Goal: Use online tool/utility: Use online tool/utility

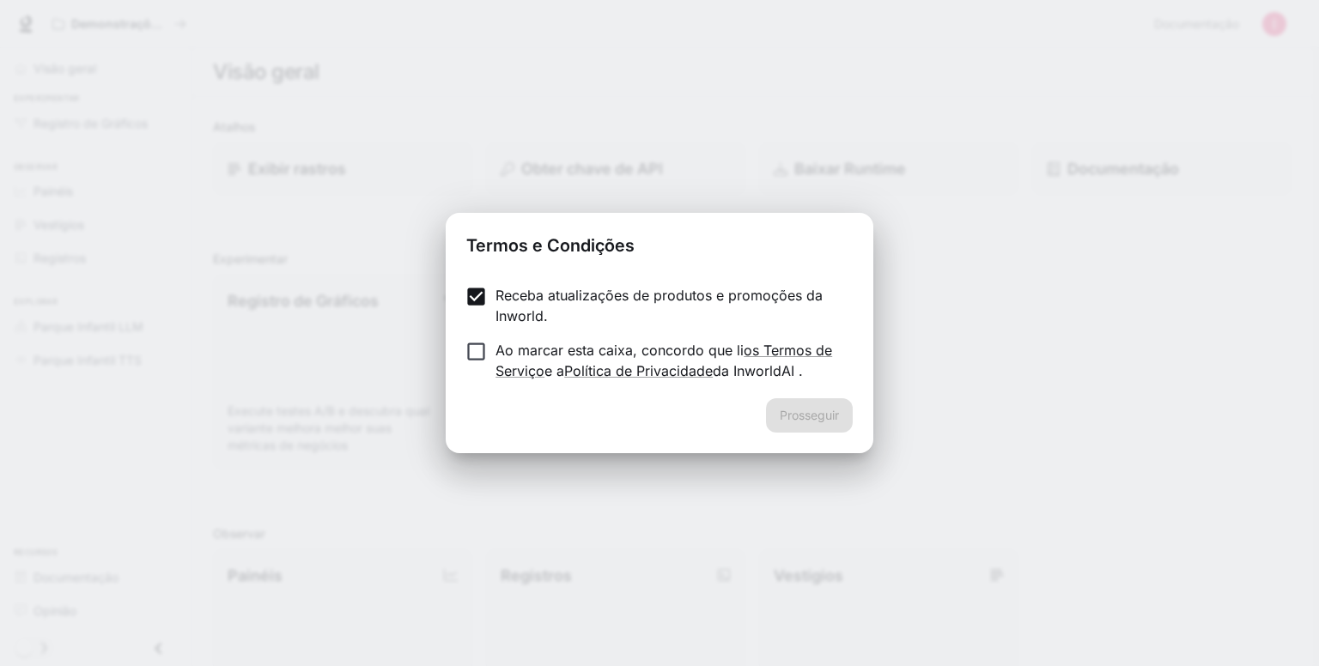
click at [447, 363] on div "Receba atualizações de produtos e promoções da Inworld. Ao marcar esta caixa, c…" at bounding box center [660, 334] width 428 height 127
click at [850, 429] on button "Prosseguir" at bounding box center [809, 416] width 87 height 34
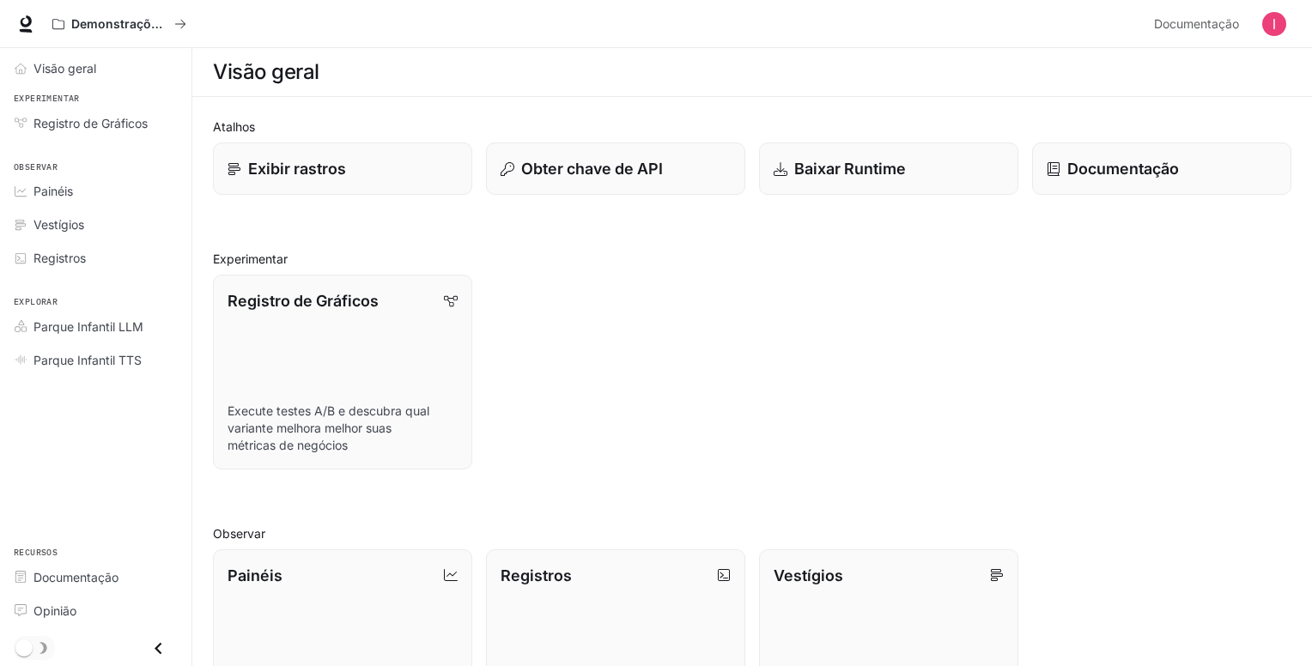
click at [333, 80] on div "Visão geral" at bounding box center [752, 72] width 1079 height 34
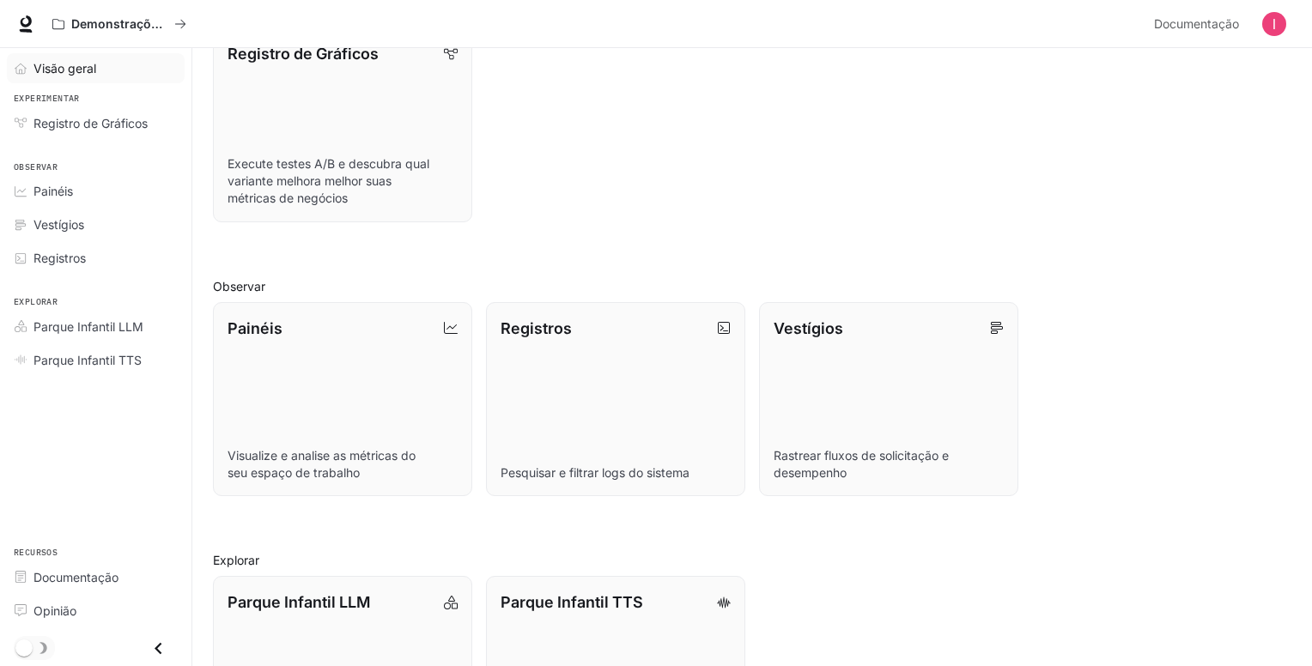
scroll to position [199, 0]
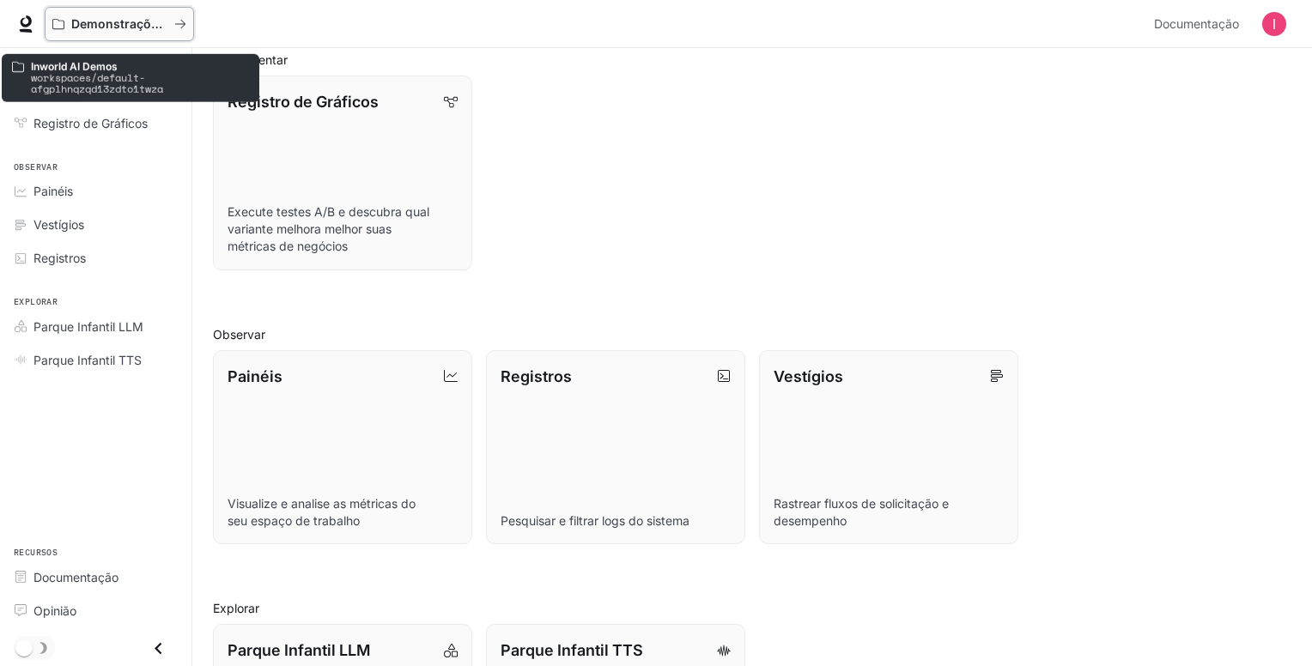
click at [118, 30] on font "Demonstrações de IA no mundo" at bounding box center [167, 23] width 192 height 15
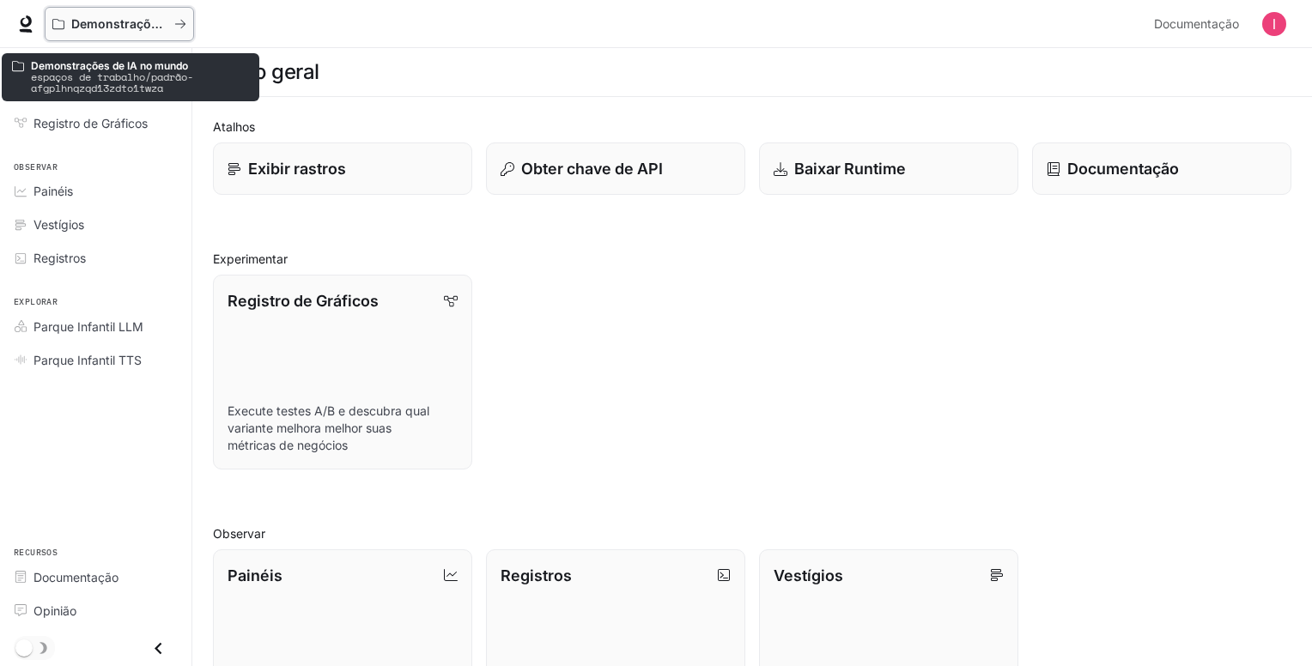
click at [182, 26] on icon "Todos os espaços de trabalho" at bounding box center [180, 24] width 12 height 12
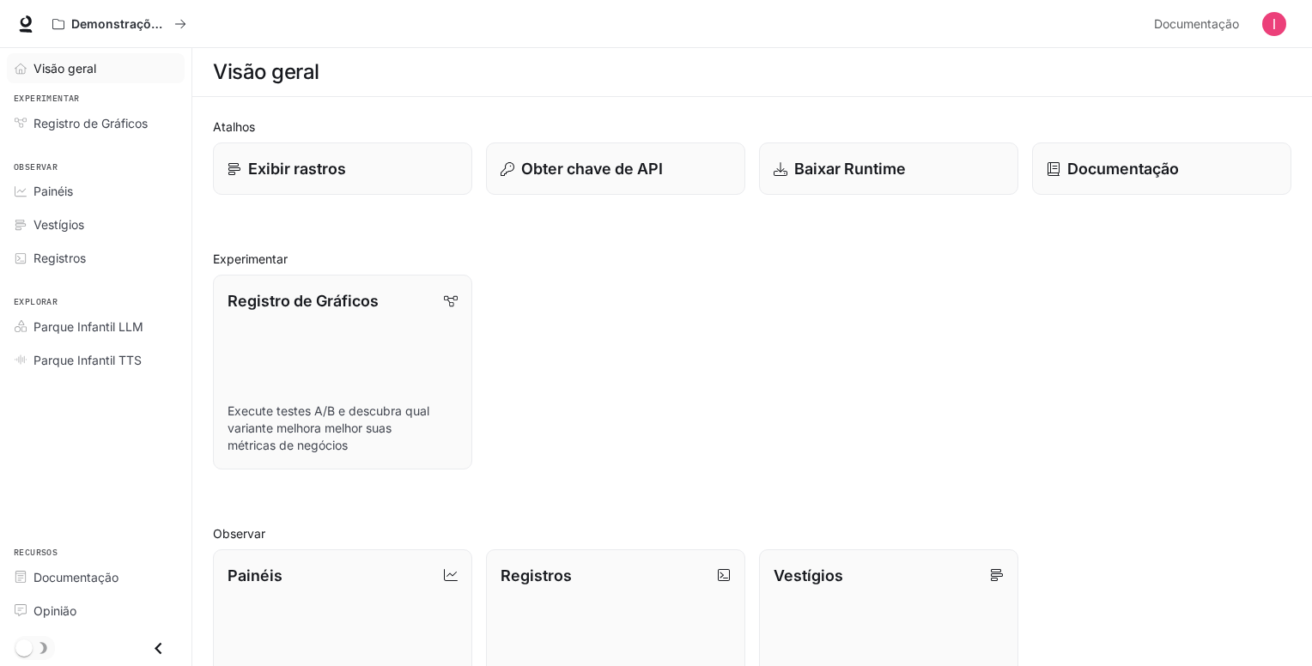
click at [58, 64] on font "Visão geral" at bounding box center [64, 68] width 63 height 15
click at [411, 90] on section "Visão geral" at bounding box center [752, 72] width 1120 height 49
click at [366, 183] on link "Exibir rastros" at bounding box center [342, 169] width 262 height 53
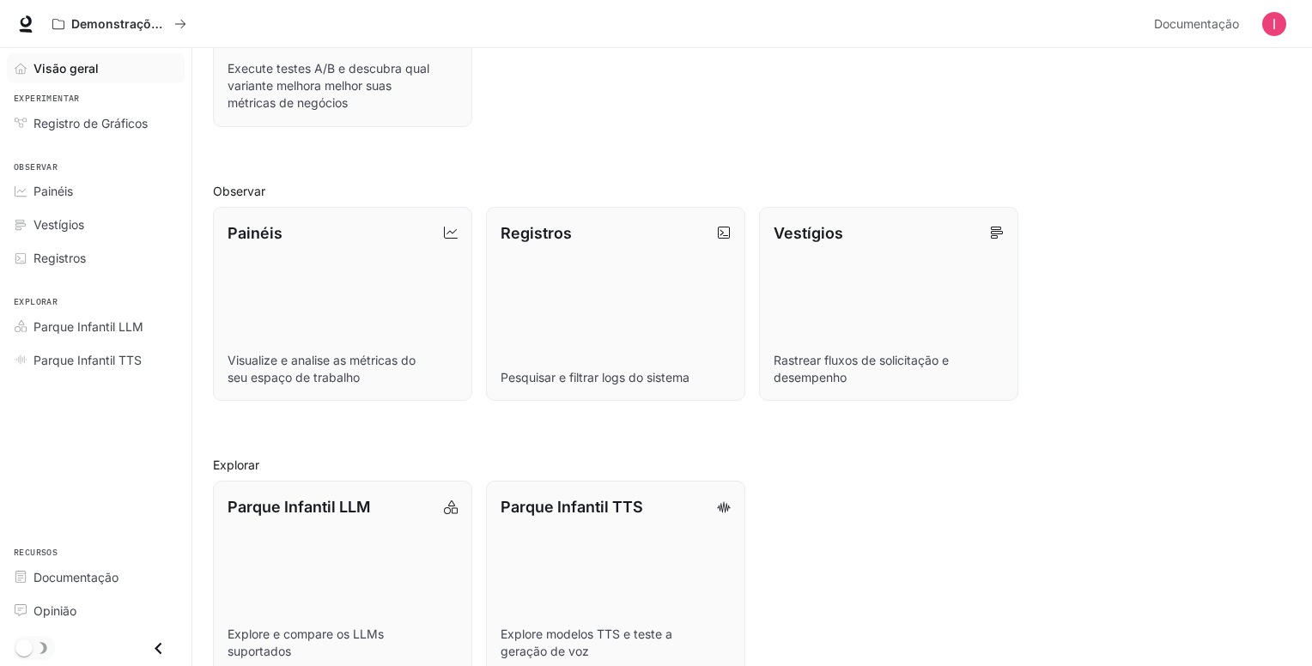
scroll to position [371, 0]
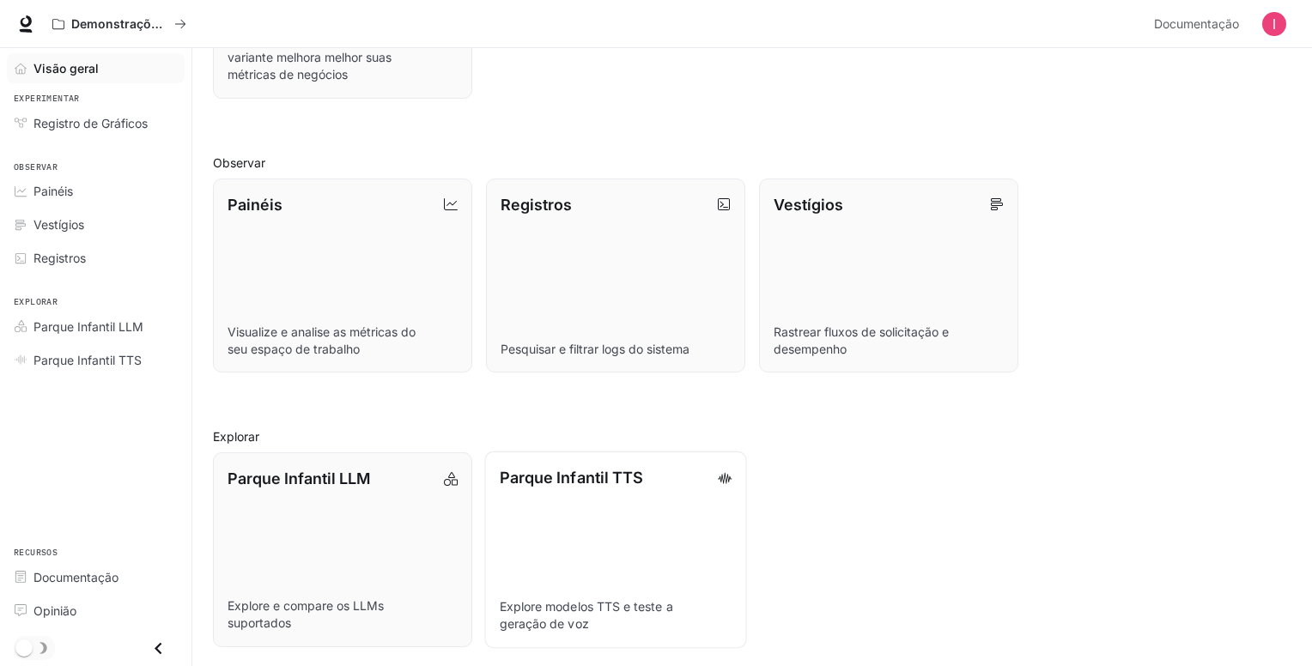
click at [680, 575] on link "Parque Infantil TTS Explore modelos TTS e teste a geração de voz" at bounding box center [615, 550] width 262 height 197
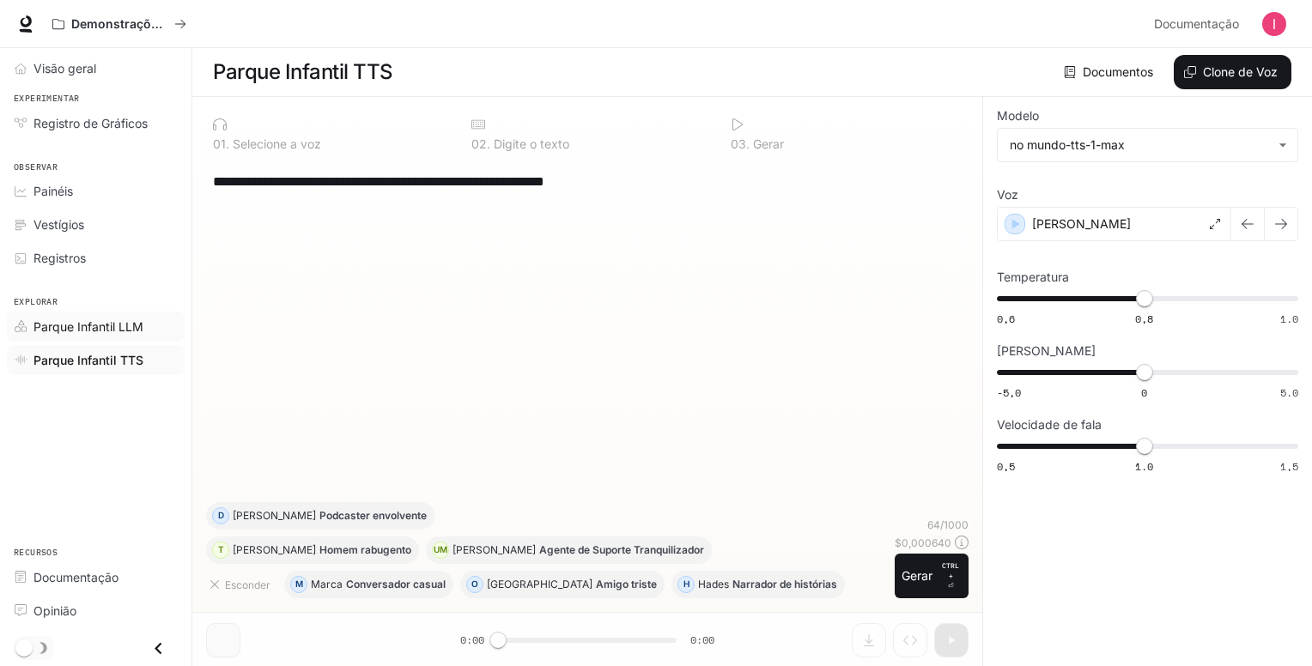
click at [59, 319] on font "Parque Infantil LLM" at bounding box center [88, 326] width 110 height 15
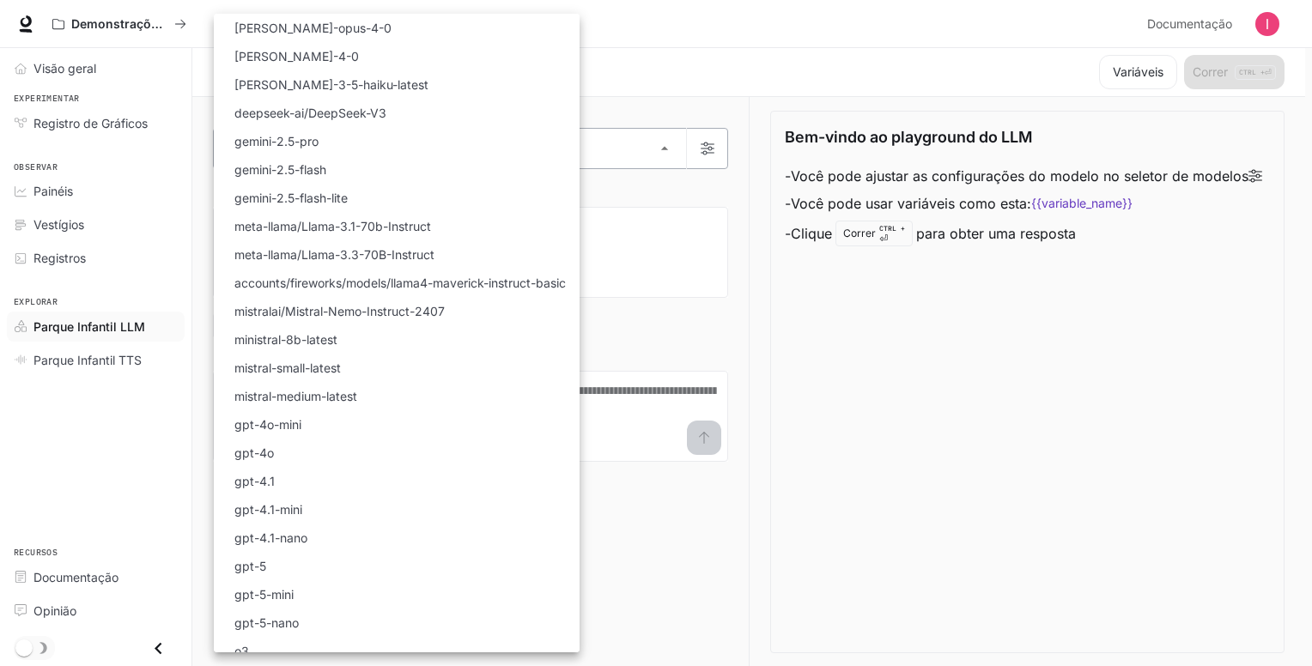
click at [302, 155] on body "Ir para o conteúdo principal Demonstrações de IA no mundo Documentação Document…" at bounding box center [656, 333] width 1312 height 667
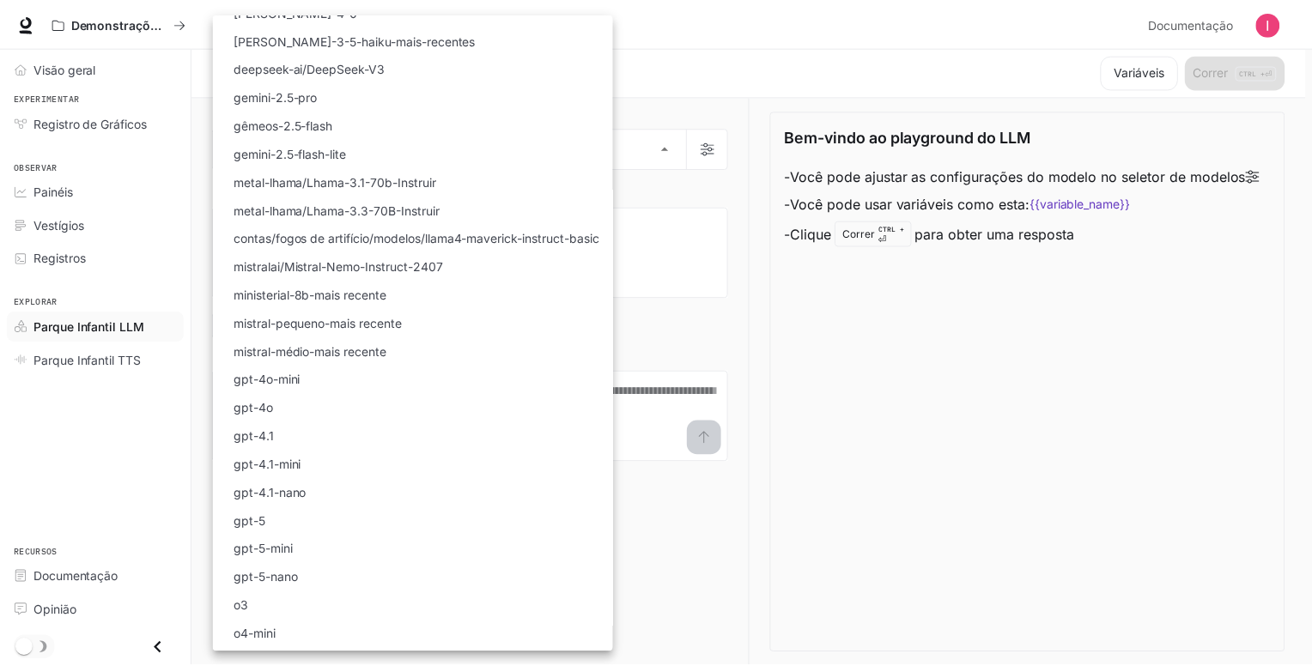
scroll to position [69, 0]
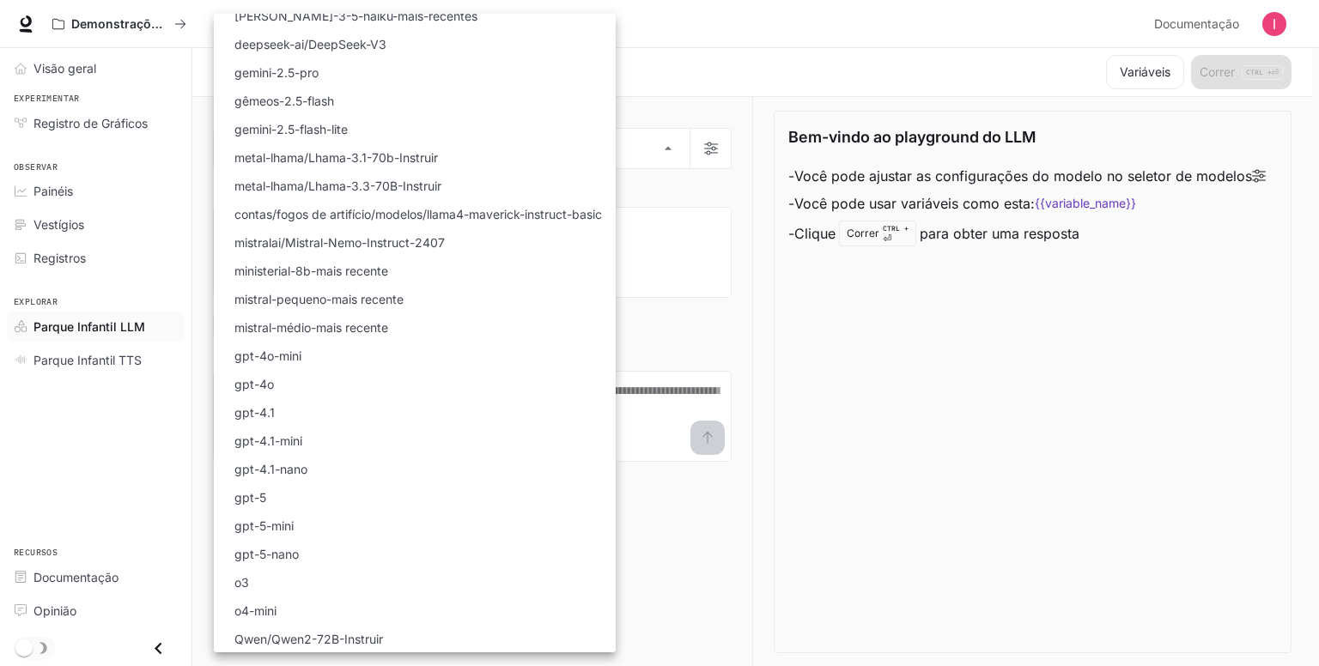
click at [964, 327] on div at bounding box center [659, 333] width 1319 height 666
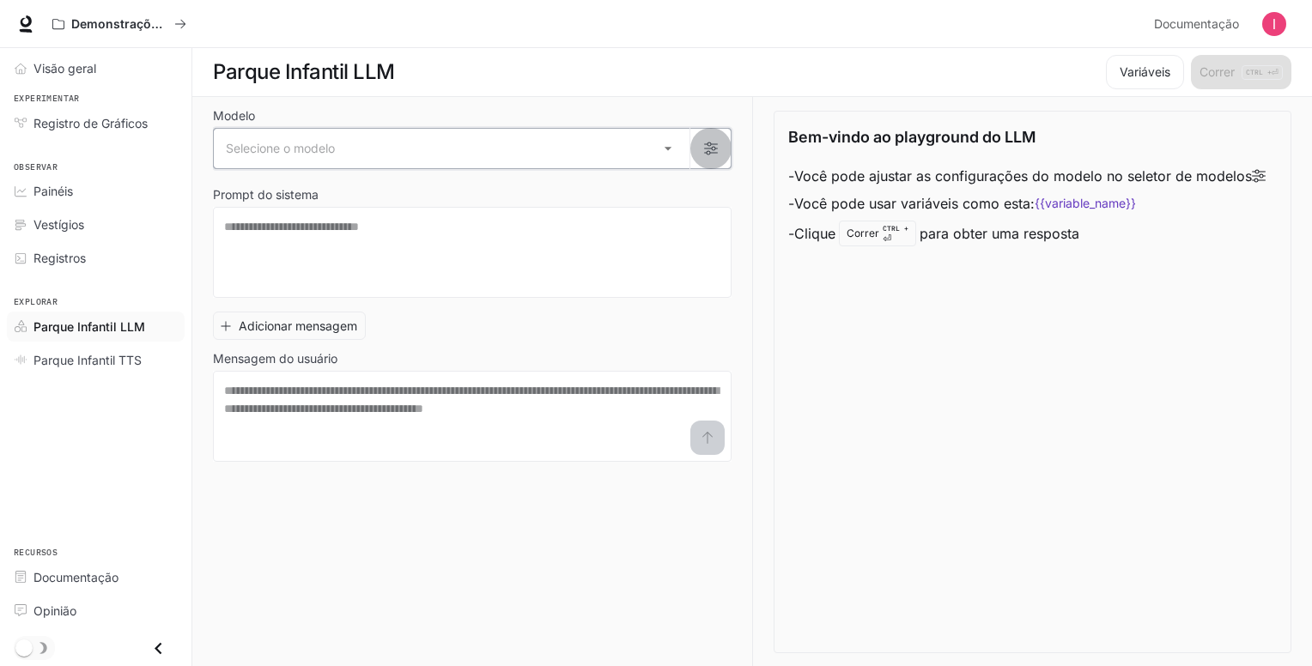
click at [704, 147] on icon "button" at bounding box center [711, 149] width 14 height 14
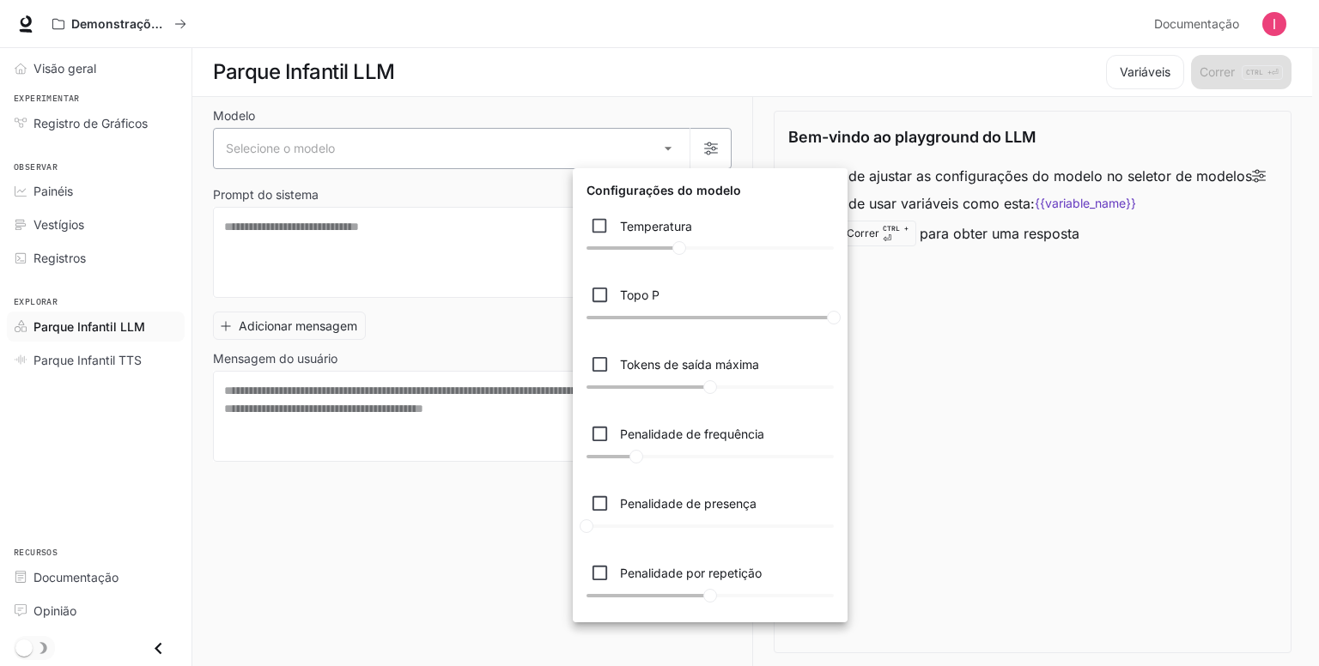
click at [704, 147] on div at bounding box center [659, 333] width 1319 height 666
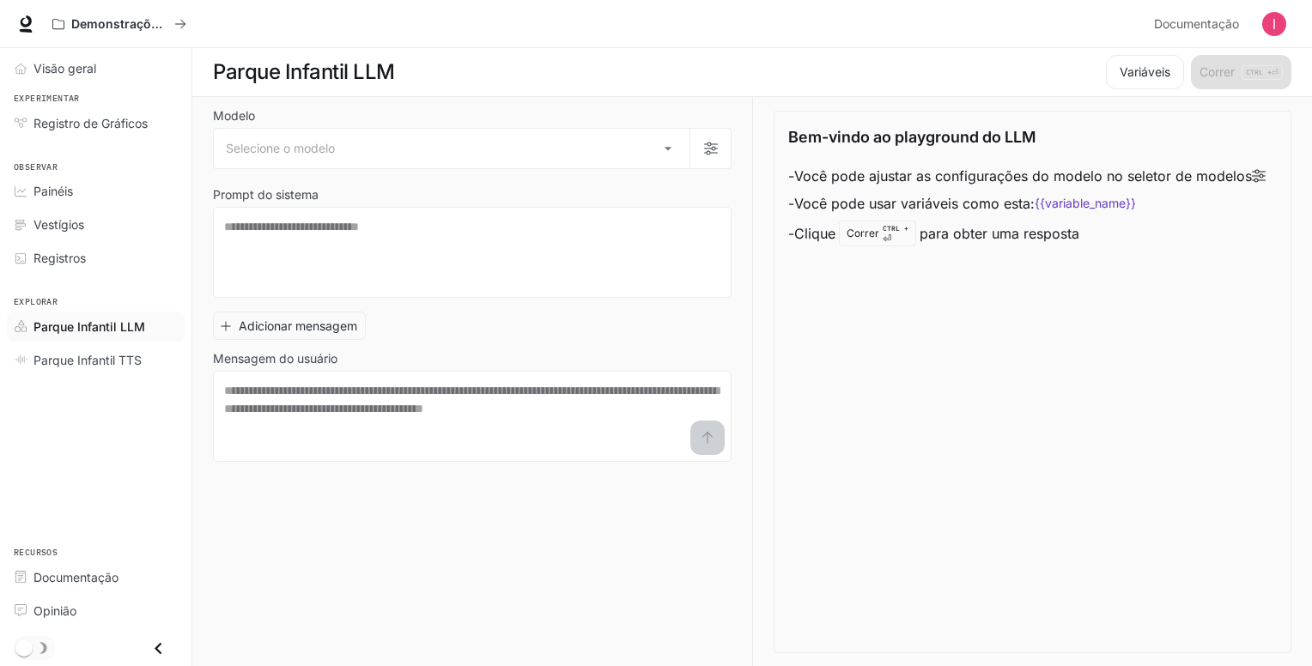
click at [157, 652] on icon "Fechar gaveta" at bounding box center [158, 648] width 23 height 23
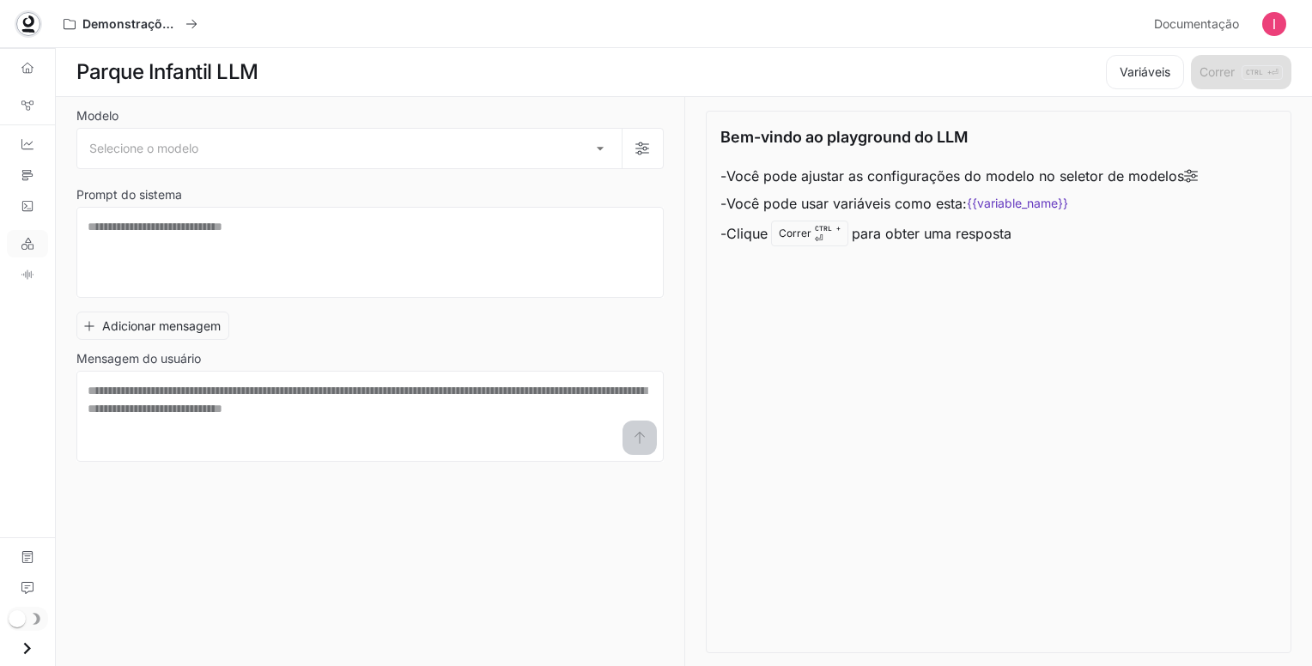
click at [32, 22] on icon at bounding box center [27, 21] width 11 height 12
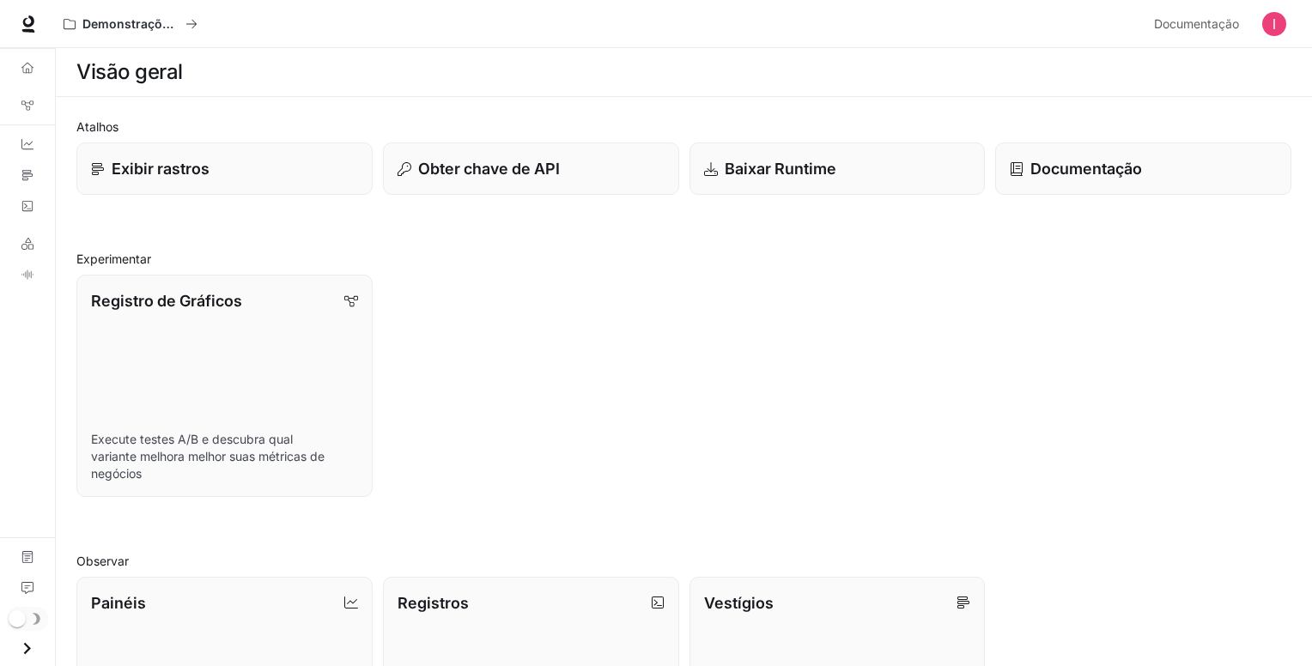
click at [648, 308] on div "Registro de Gráficos Execute testes A/B e descubra qual variante melhora melhor…" at bounding box center [679, 381] width 1226 height 233
click at [587, 164] on div "Obter chave de API" at bounding box center [531, 168] width 270 height 23
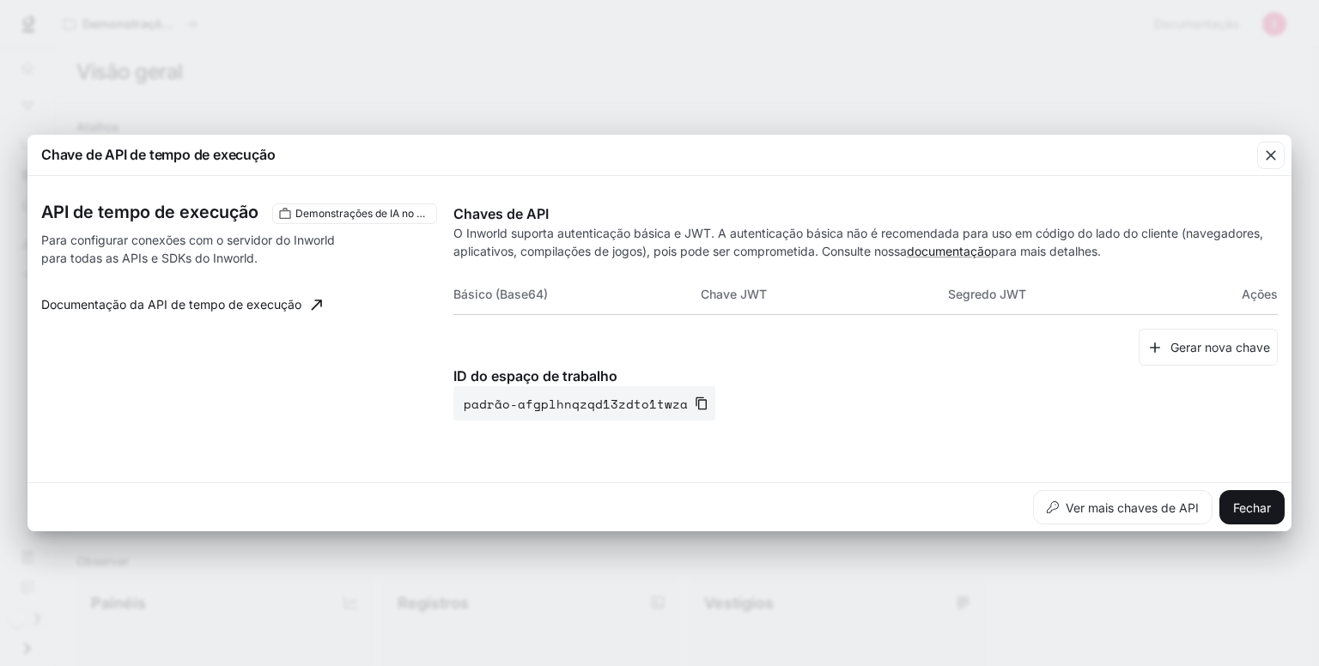
click at [690, 296] on th "Básico (Base64)" at bounding box center [576, 294] width 247 height 41
click at [550, 290] on th "Básico (Base64)" at bounding box center [576, 294] width 247 height 41
drag, startPoint x: 800, startPoint y: 288, endPoint x: 876, endPoint y: 280, distance: 76.0
click at [802, 288] on th "Chave JWT" at bounding box center [824, 294] width 247 height 41
click at [1258, 509] on font "Fechar" at bounding box center [1252, 508] width 38 height 15
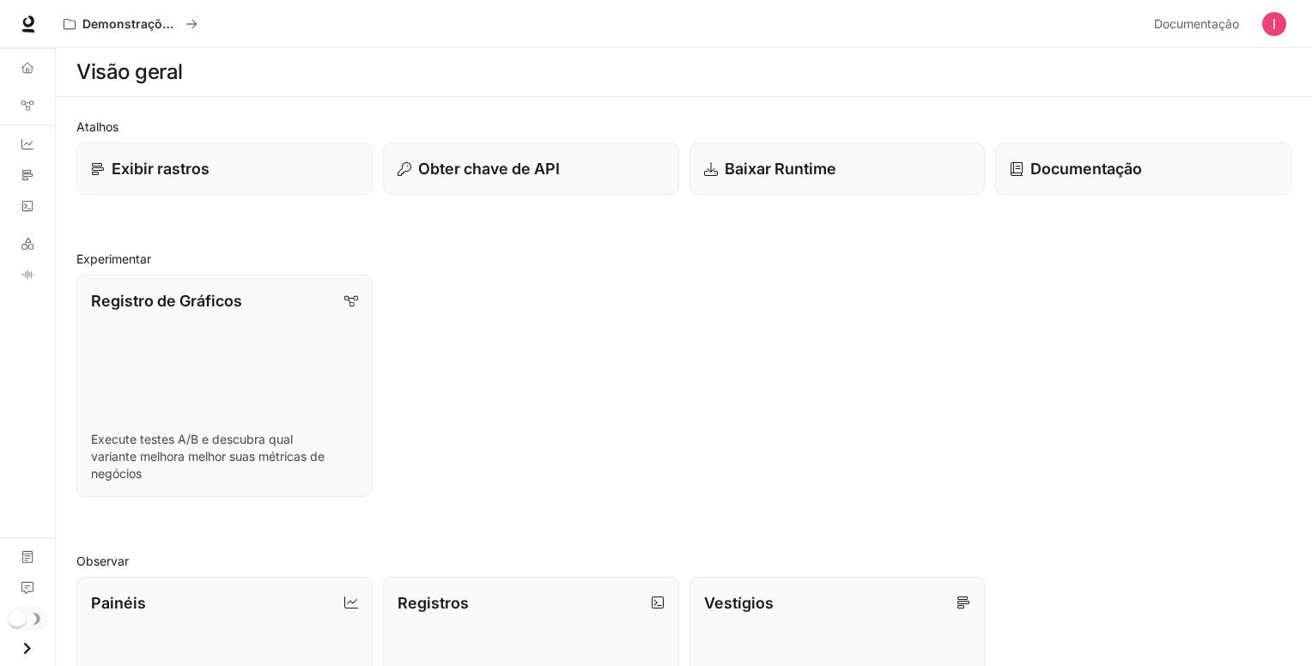
click at [26, 650] on icon "Gaveta aberta" at bounding box center [26, 648] width 23 height 23
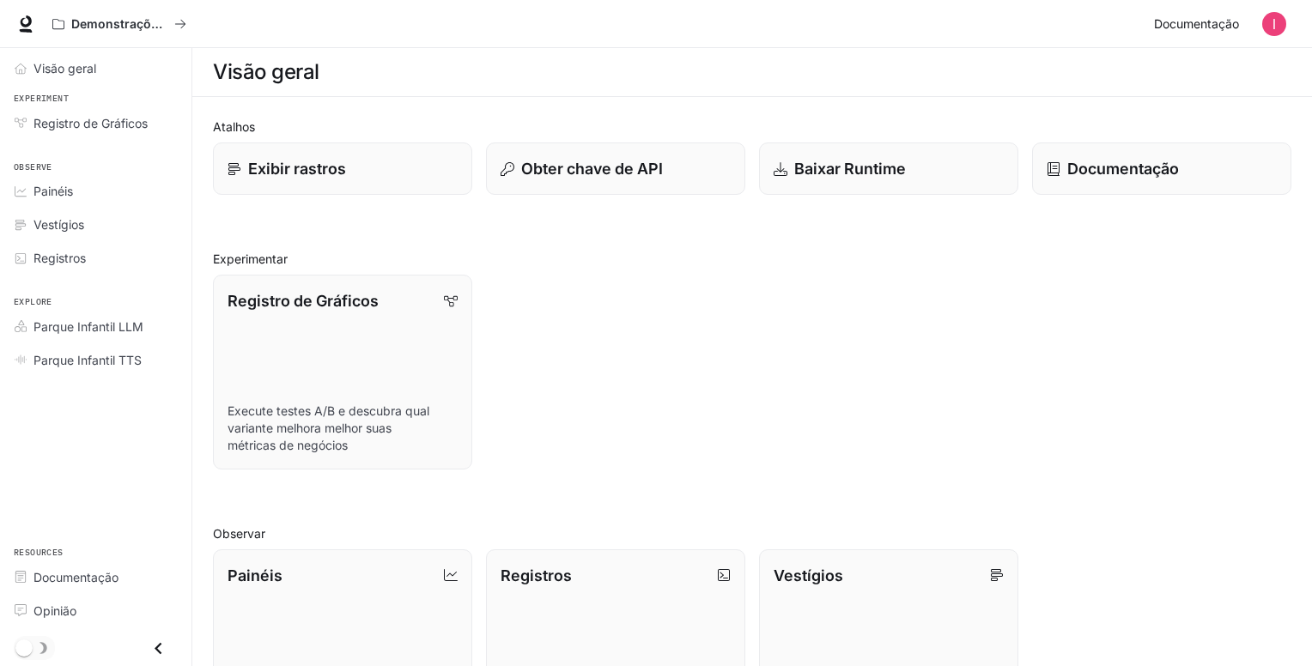
click at [1220, 27] on font "Documentação" at bounding box center [1196, 23] width 85 height 15
click at [311, 166] on font "Exibir rastros" at bounding box center [296, 169] width 99 height 18
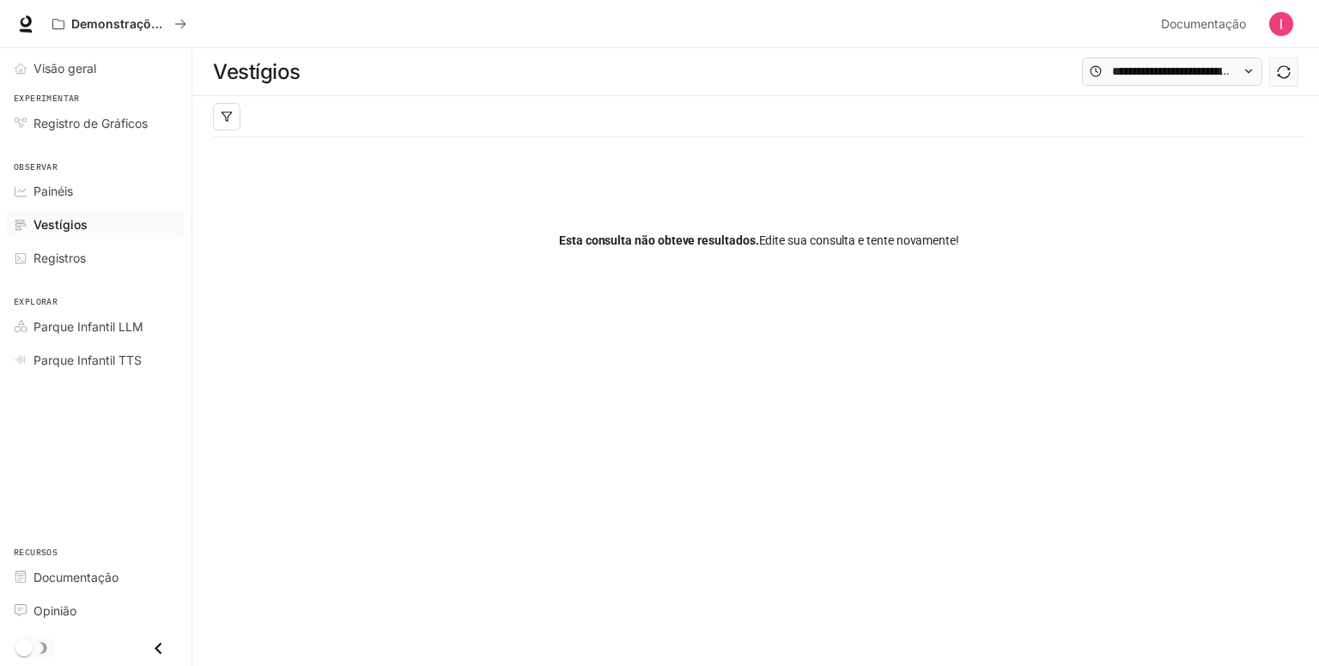
click at [204, 110] on div "Esta consulta não obteve resultados. [PERSON_NAME] sua consulta e tente novamen…" at bounding box center [755, 226] width 1127 height 261
click at [239, 119] on button "button" at bounding box center [226, 116] width 27 height 27
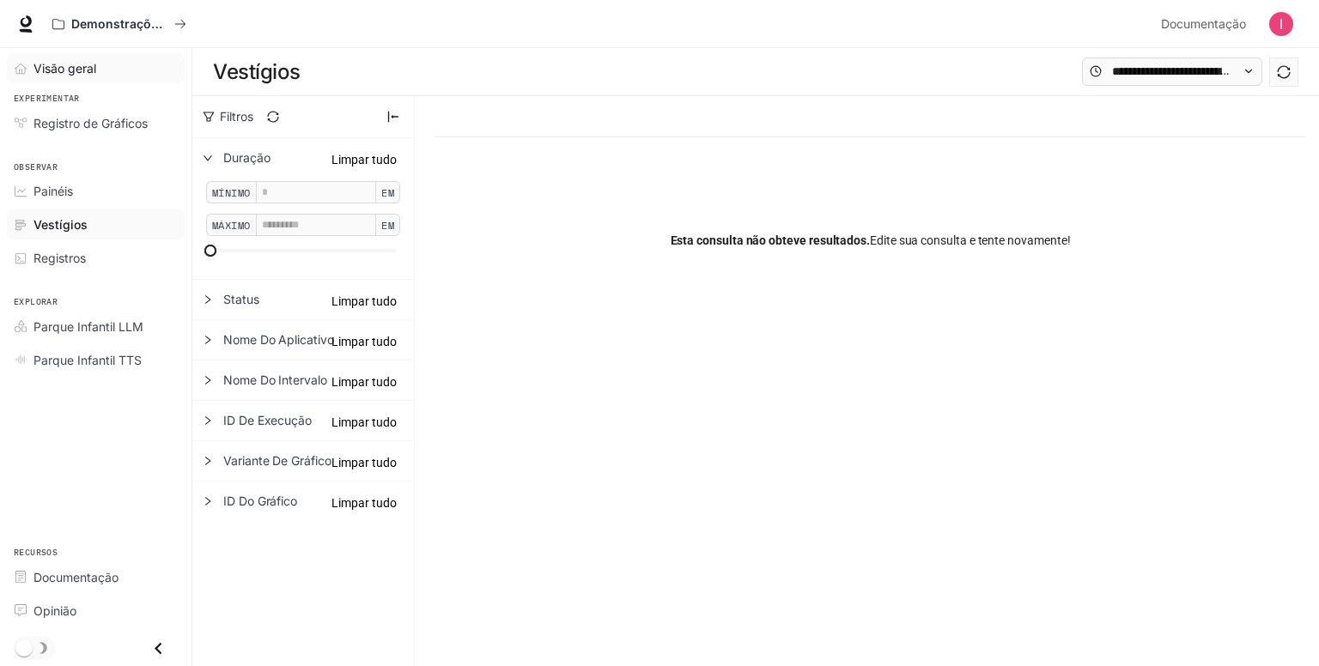
click at [42, 70] on font "Visão geral" at bounding box center [64, 68] width 63 height 15
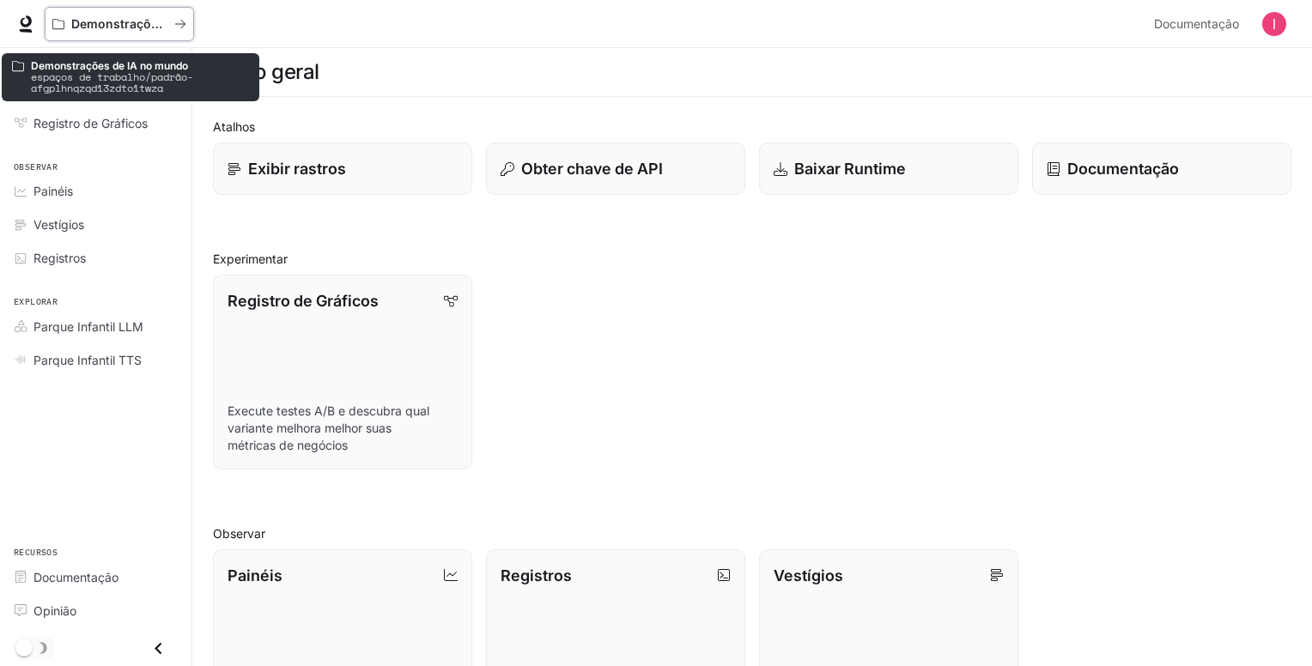
drag, startPoint x: 104, startPoint y: 28, endPoint x: 34, endPoint y: 24, distance: 69.7
click at [34, 24] on div "Demonstrações de IA no mundo Documentação Documentação" at bounding box center [656, 24] width 1312 height 48
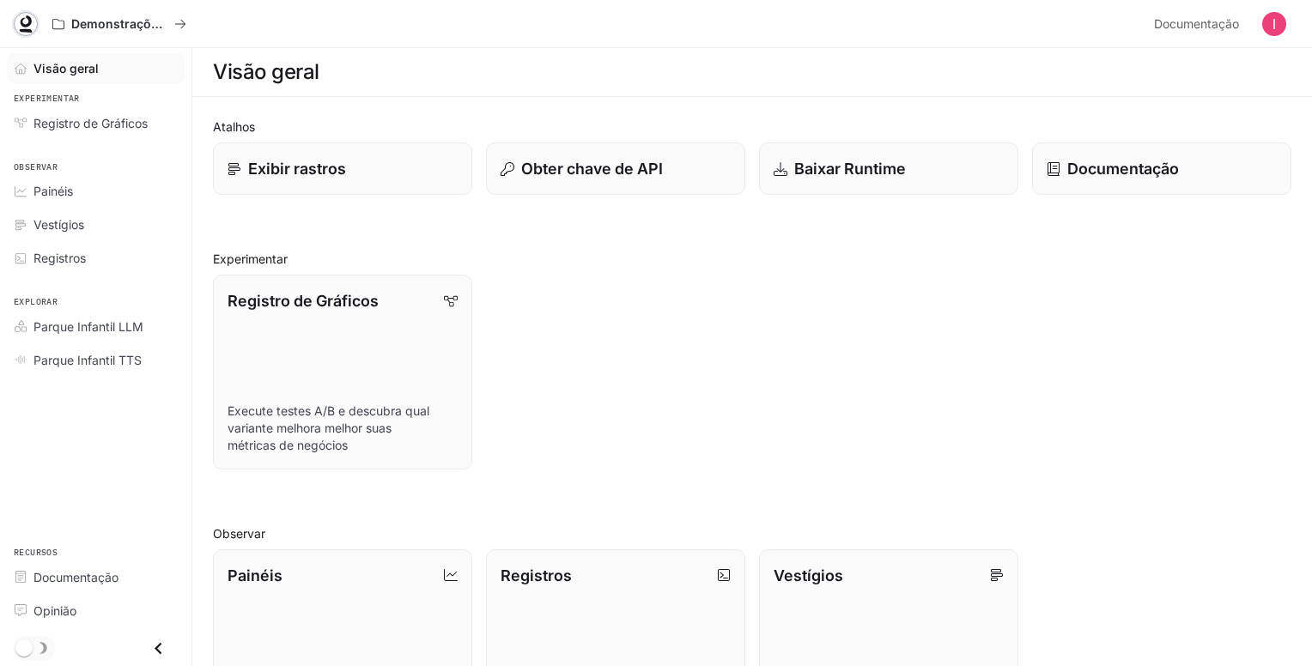
click at [34, 24] on link at bounding box center [26, 24] width 24 height 24
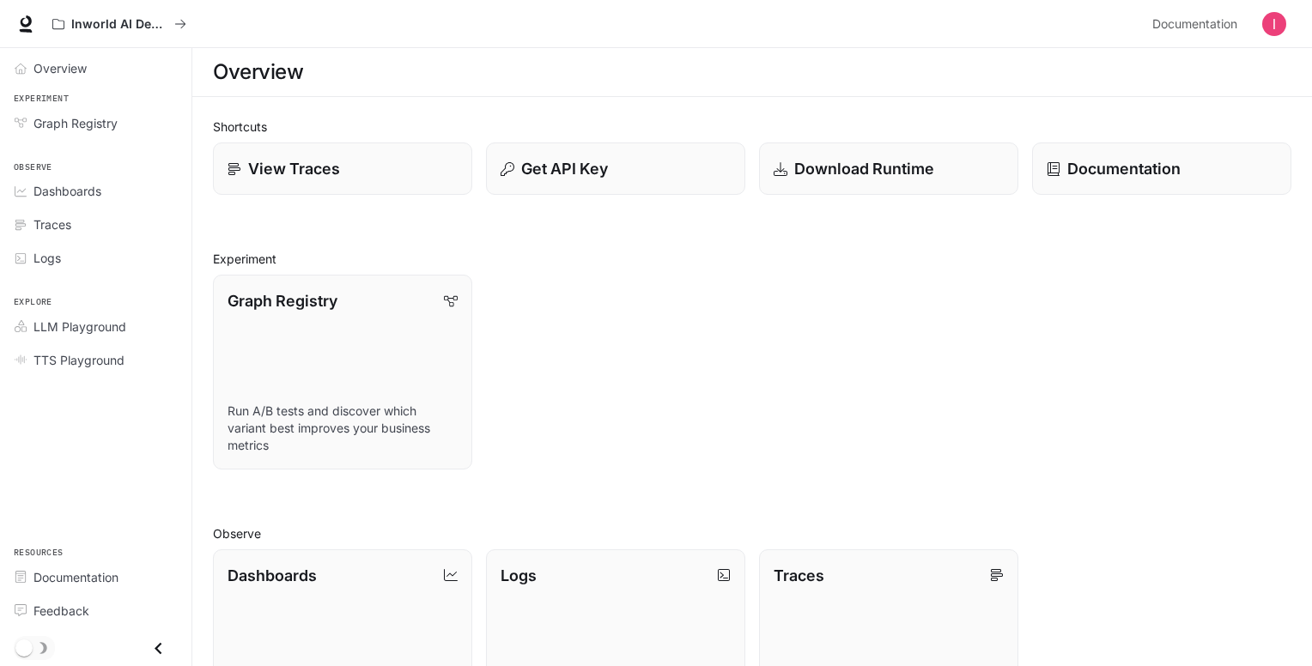
click at [236, 55] on h1 "Overview" at bounding box center [258, 72] width 90 height 34
click at [261, 73] on h1 "Overview" at bounding box center [258, 72] width 90 height 34
click at [416, 73] on div "Overview" at bounding box center [752, 72] width 1079 height 34
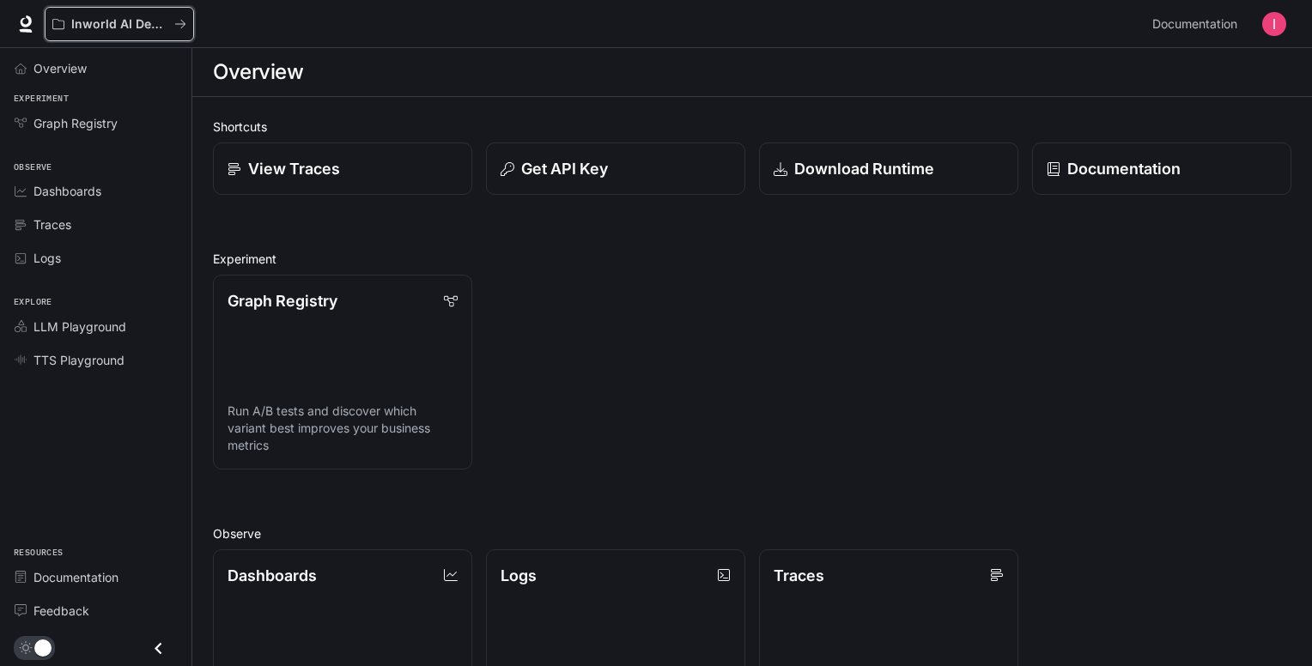
drag, startPoint x: 66, startPoint y: 21, endPoint x: 266, endPoint y: 39, distance: 200.8
click at [266, 39] on div "Inworld AI Demos" at bounding box center [595, 24] width 1101 height 34
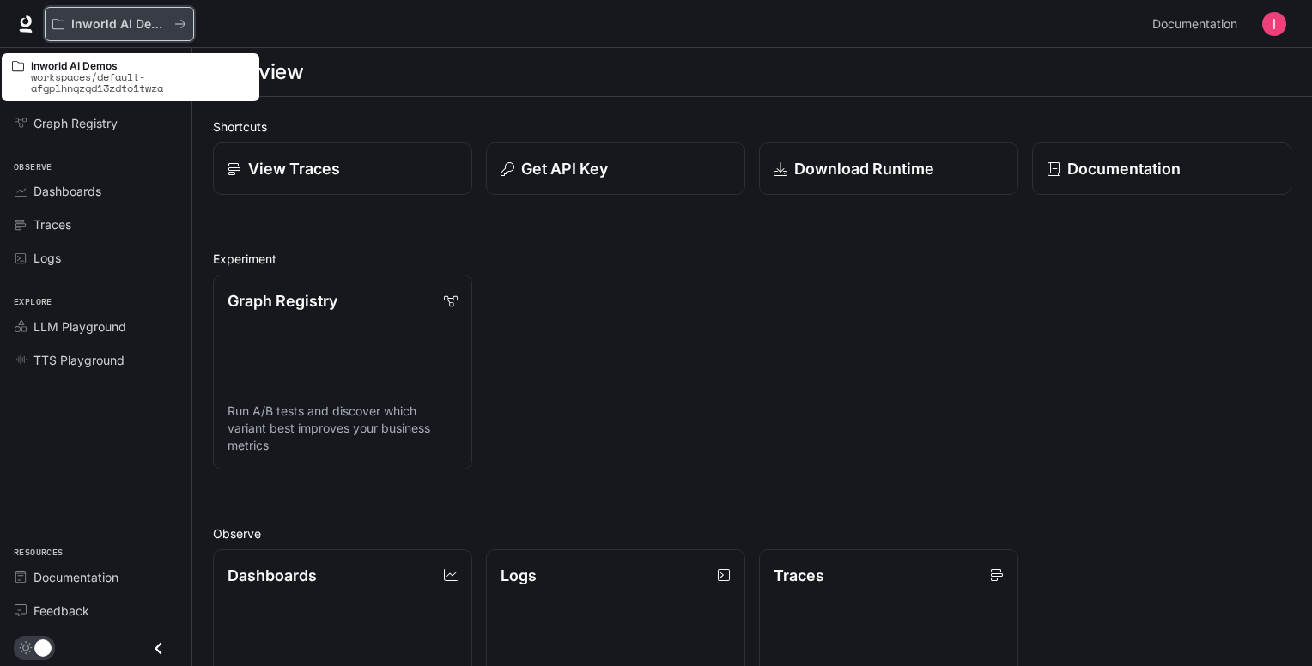
click at [103, 13] on button "Inworld AI Demos" at bounding box center [119, 24] width 149 height 34
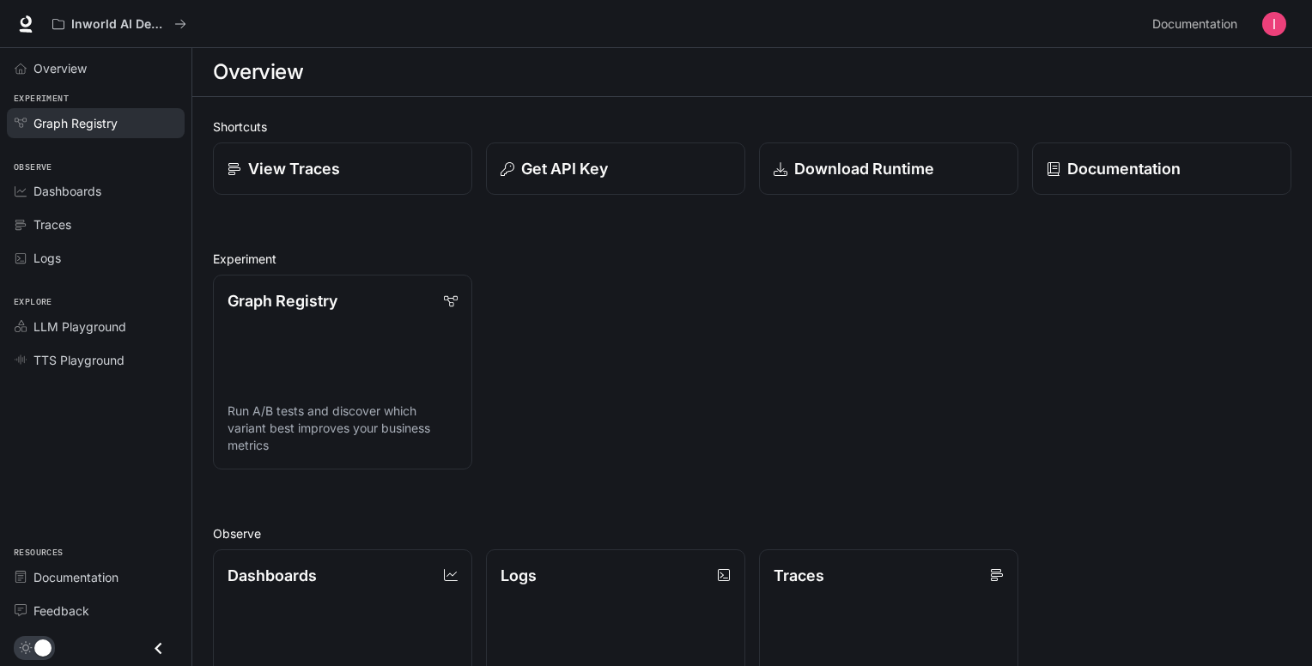
click at [63, 129] on span "Graph Registry" at bounding box center [75, 123] width 84 height 18
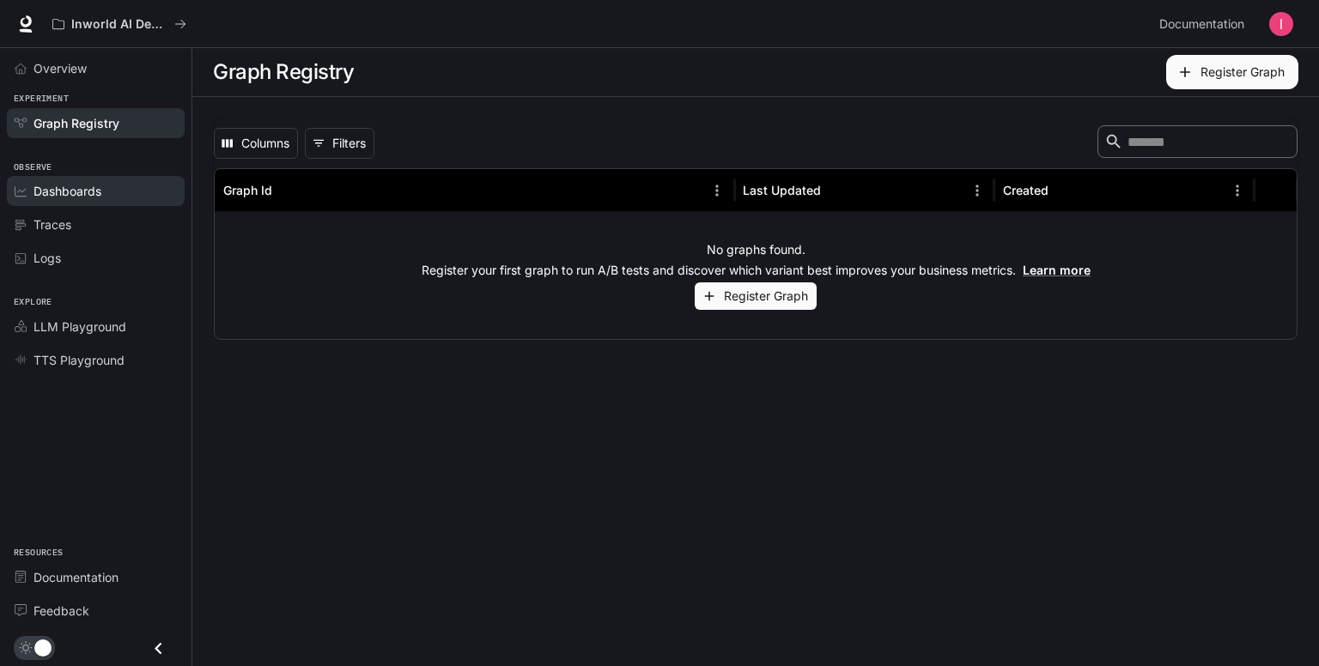
click at [43, 191] on span "Dashboards" at bounding box center [67, 191] width 68 height 18
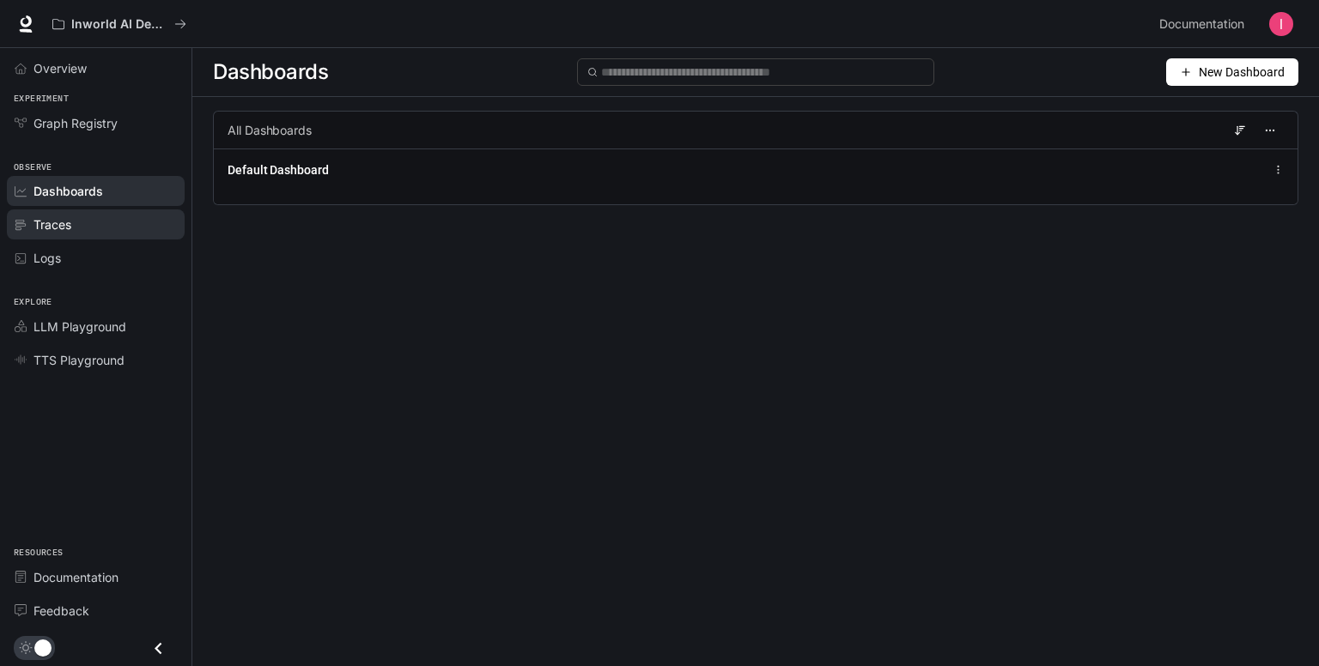
click at [58, 234] on link "Traces" at bounding box center [96, 225] width 178 height 30
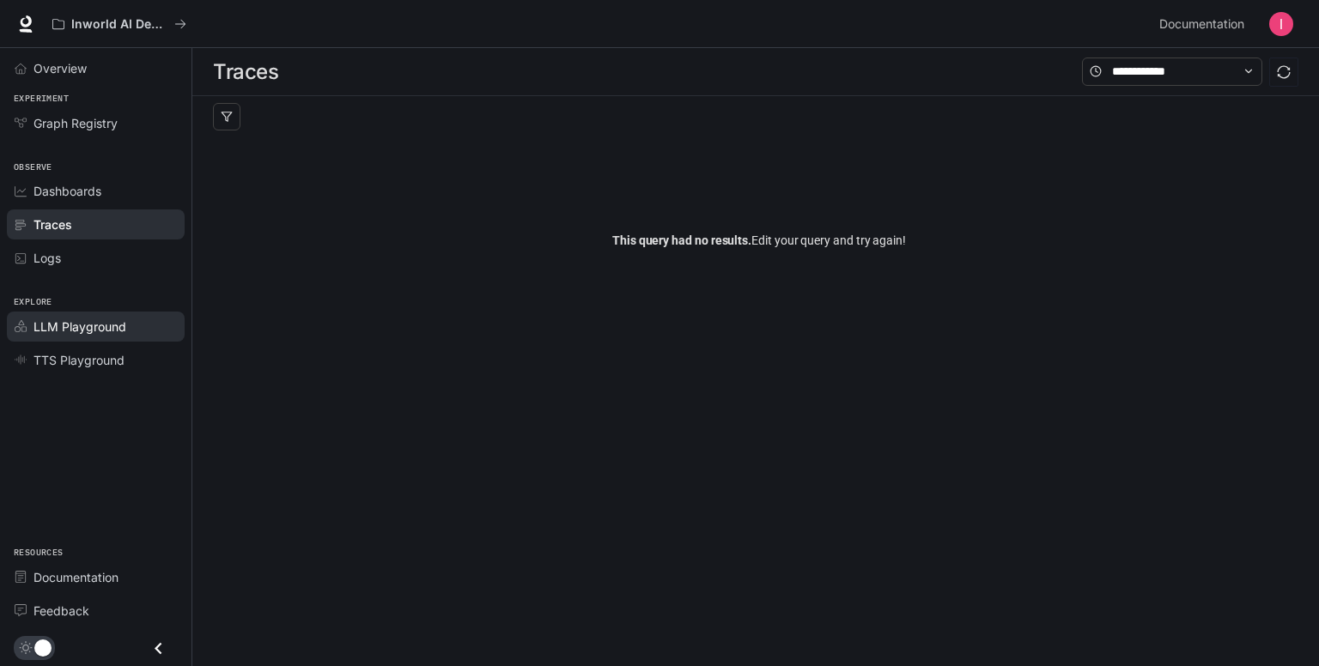
click at [105, 334] on link "LLM Playground" at bounding box center [96, 327] width 178 height 30
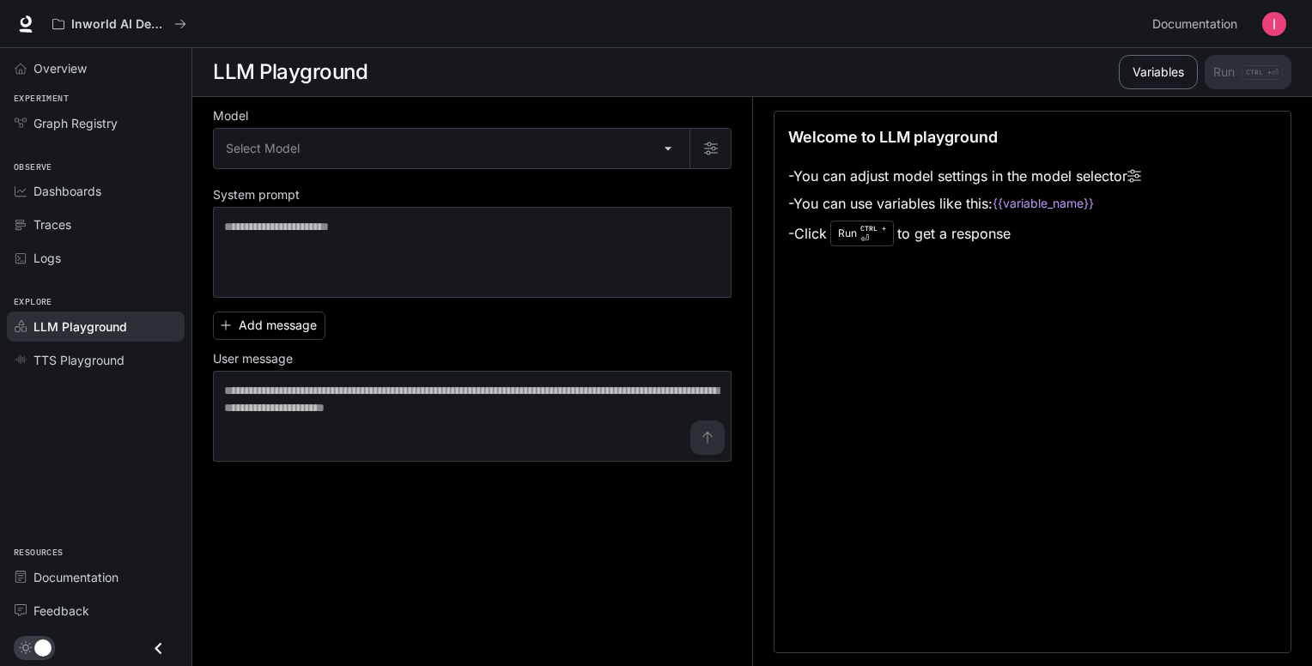
click at [1175, 76] on button "Variables" at bounding box center [1158, 72] width 79 height 34
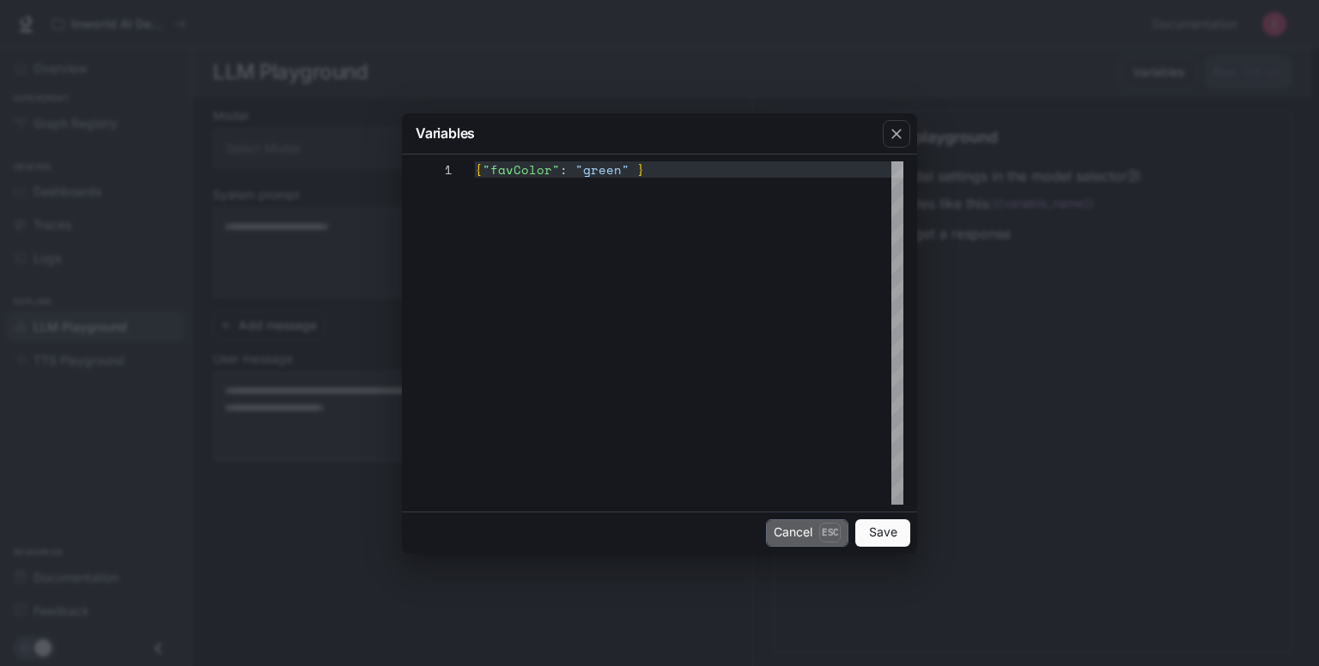
click at [842, 533] on button "Cancel Esc" at bounding box center [807, 533] width 82 height 27
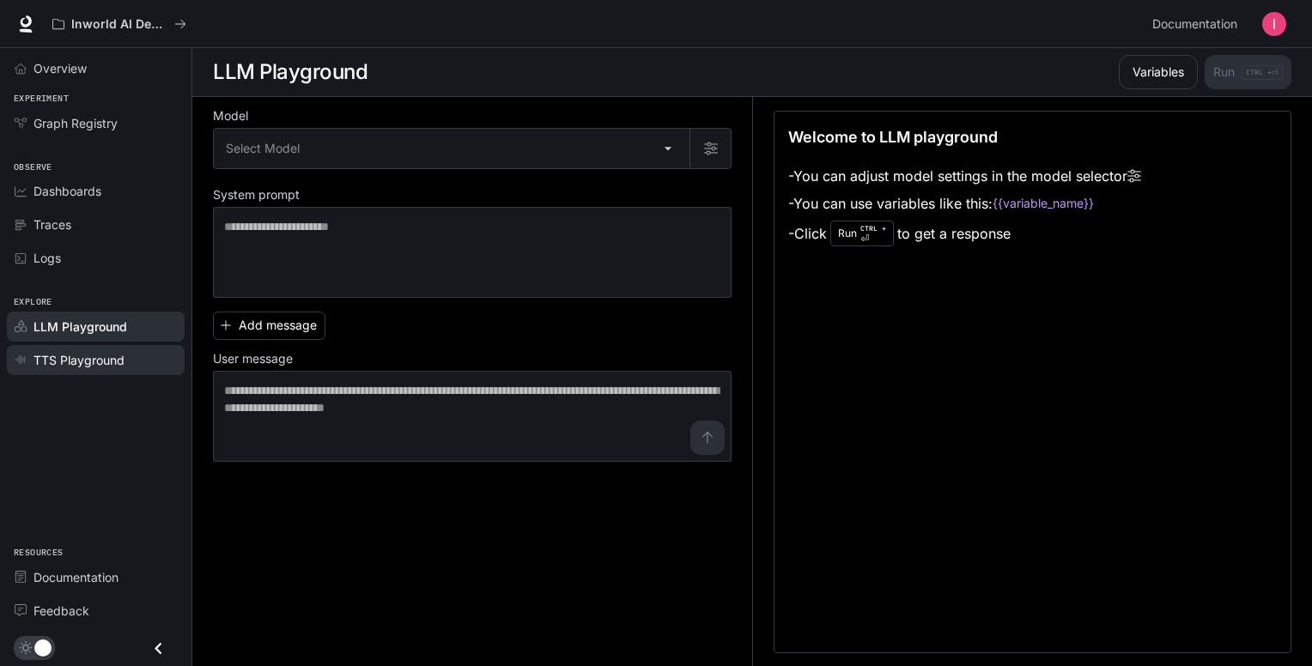
click at [56, 356] on span "TTS Playground" at bounding box center [78, 360] width 91 height 18
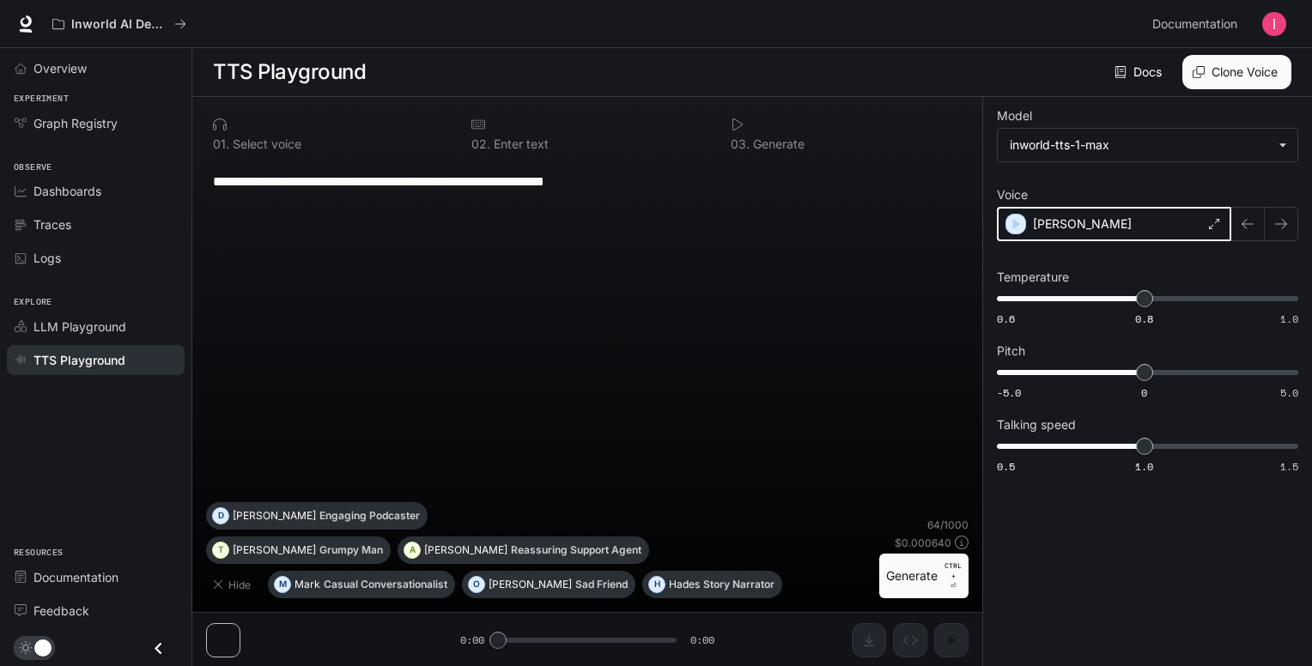
click at [1021, 228] on icon "button" at bounding box center [1015, 224] width 17 height 17
click at [1012, 224] on div "Alex" at bounding box center [1114, 224] width 234 height 34
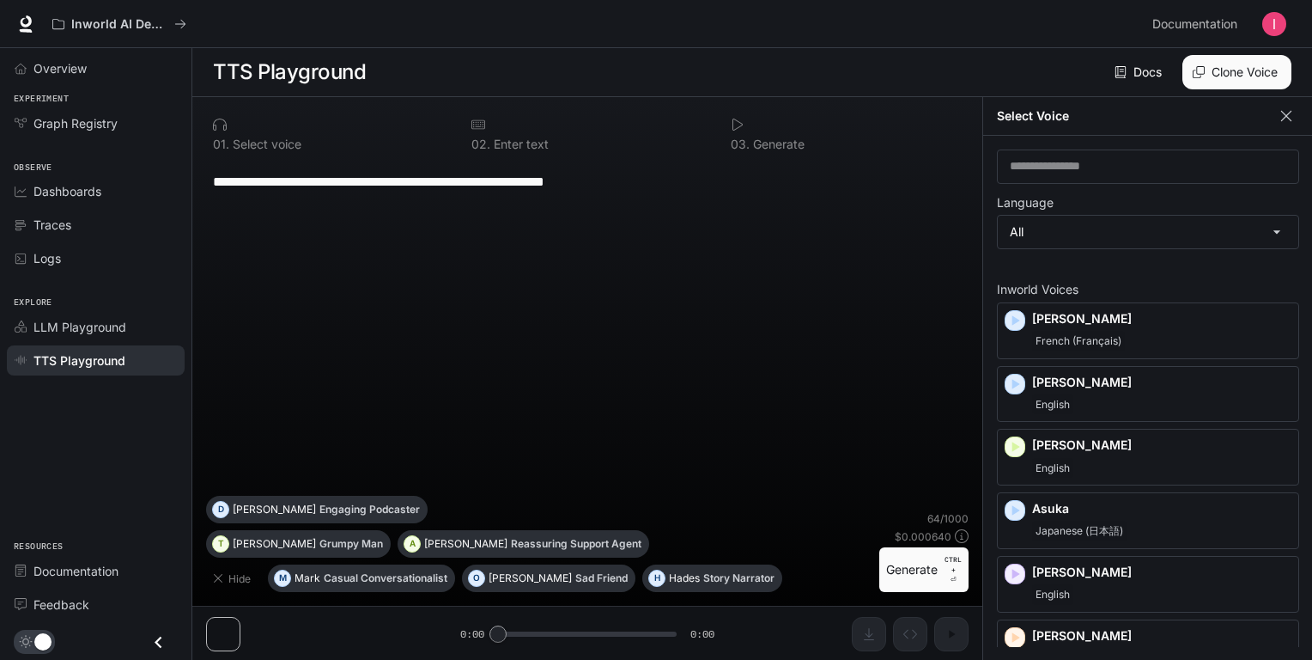
click at [1289, 111] on icon "button" at bounding box center [1286, 115] width 17 height 17
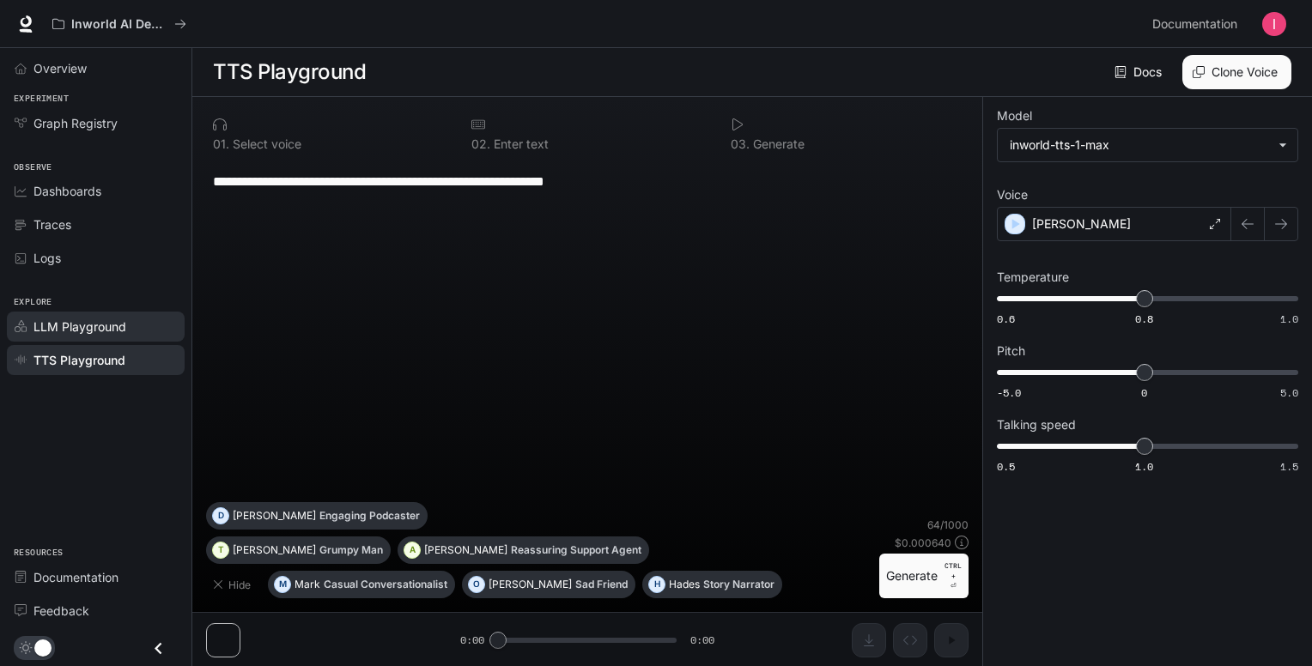
click at [73, 319] on span "LLM Playground" at bounding box center [79, 327] width 93 height 18
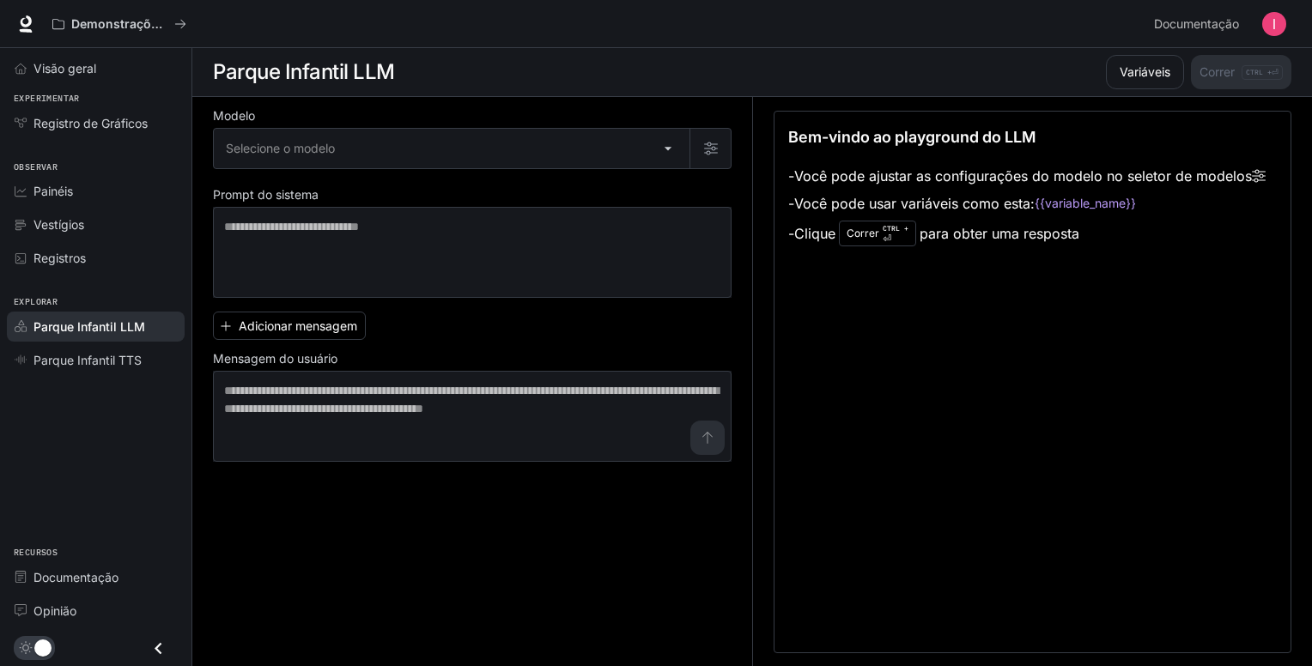
click at [786, 338] on div "Bem-vindo ao playground do LLM - Você pode ajustar as configurações do modelo n…" at bounding box center [1033, 382] width 518 height 543
click at [1076, 198] on code "{{variable_name}}" at bounding box center [1085, 203] width 101 height 17
click at [1139, 80] on font "Variáveis" at bounding box center [1145, 71] width 51 height 21
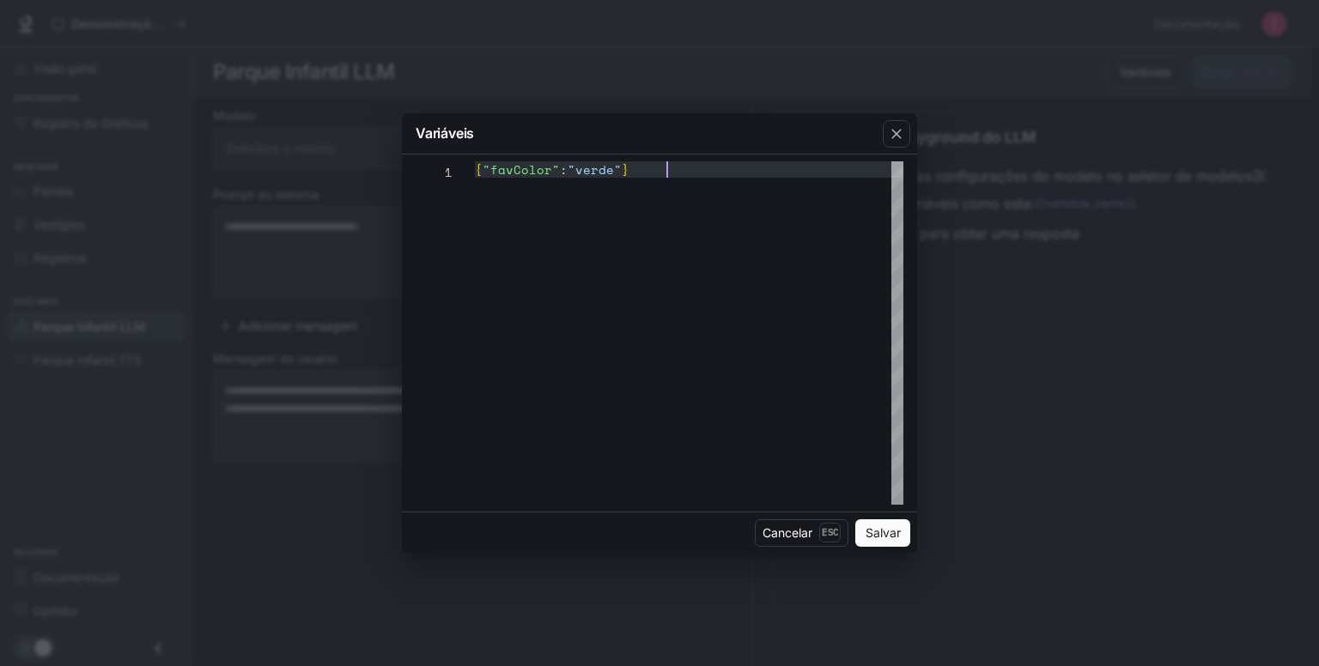
click at [705, 173] on div "{ "favColor" : "verde" }" at bounding box center [689, 333] width 429 height 344
click at [835, 529] on font "Esc" at bounding box center [830, 532] width 16 height 12
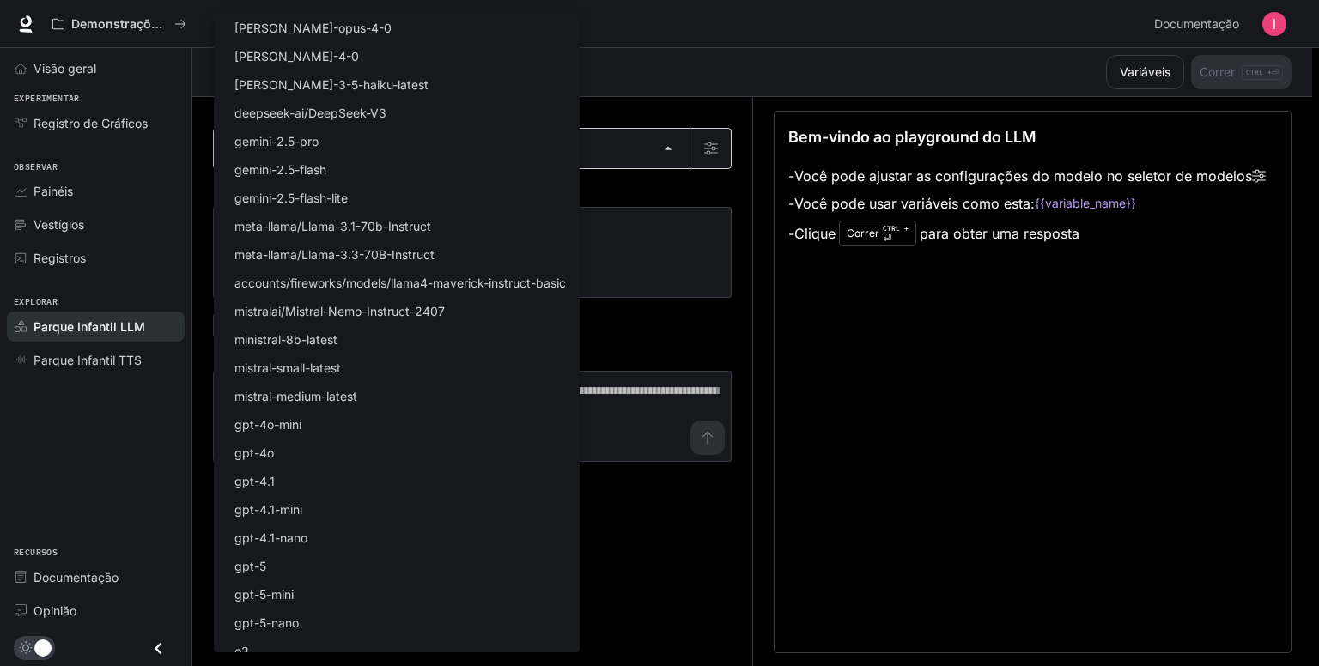
click at [417, 135] on body "Ir para o conteúdo principal Demonstrações de IA no mundo Documentação Document…" at bounding box center [659, 333] width 1319 height 667
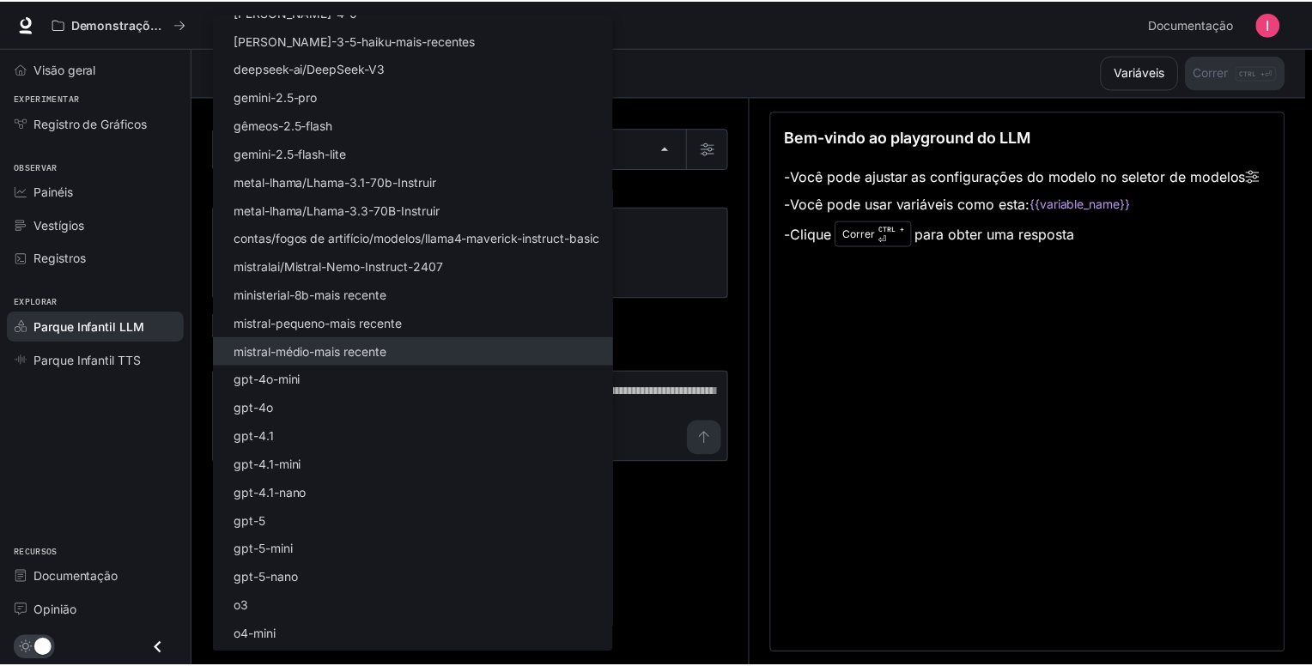
scroll to position [69, 0]
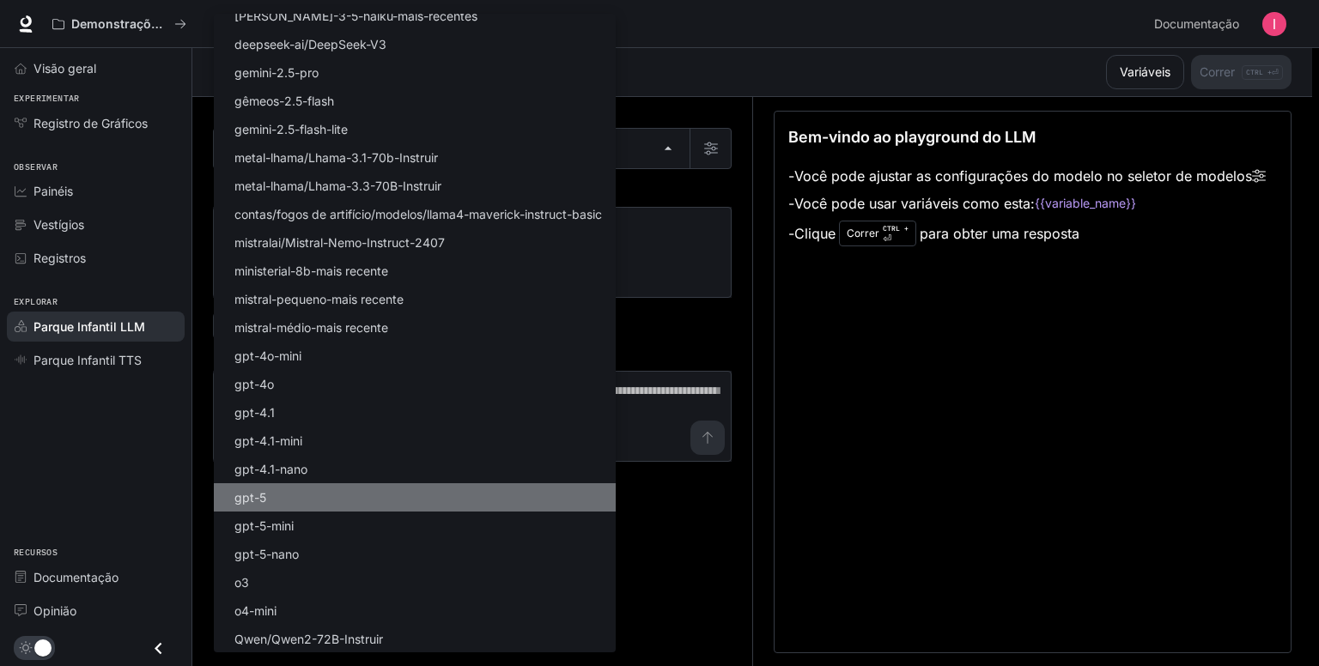
click at [277, 502] on li "gpt-5" at bounding box center [415, 498] width 402 height 28
type input "*****"
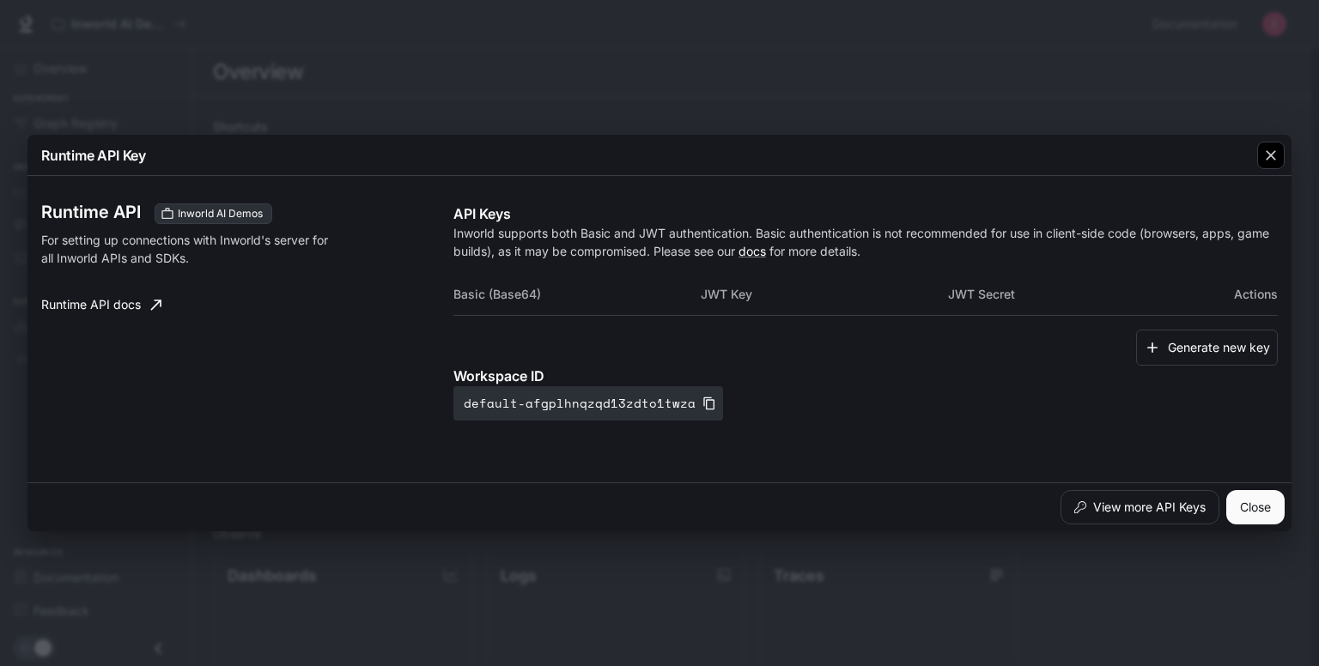
click at [1270, 169] on div "button" at bounding box center [1270, 155] width 27 height 27
